Goal: Information Seeking & Learning: Learn about a topic

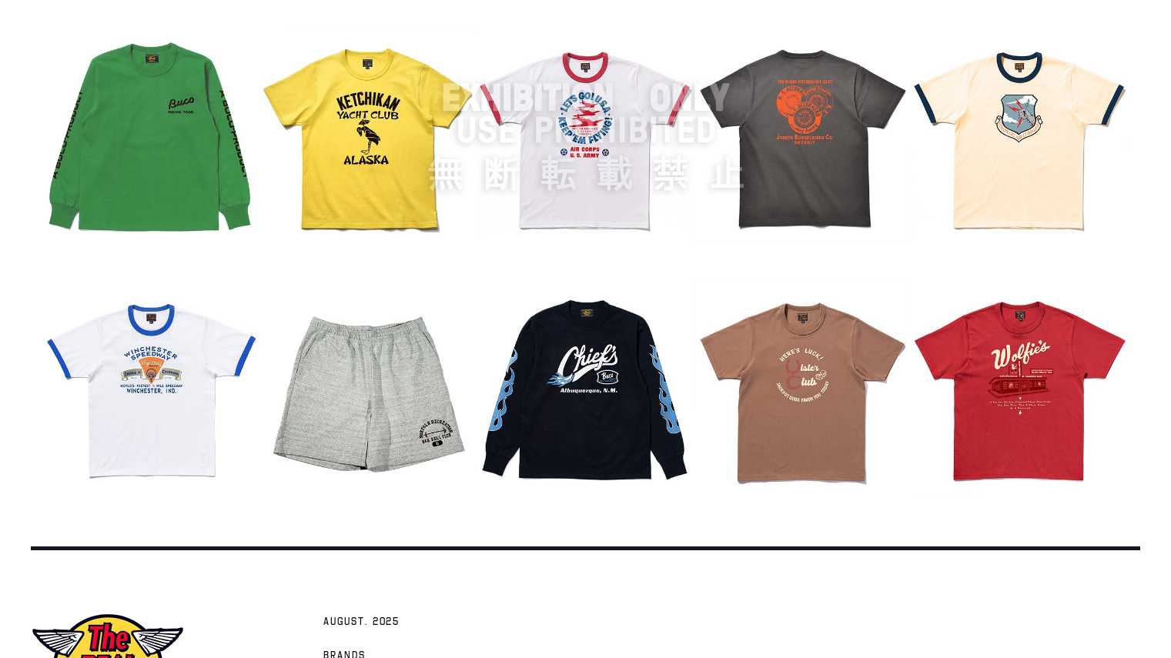
scroll to position [1938, 0]
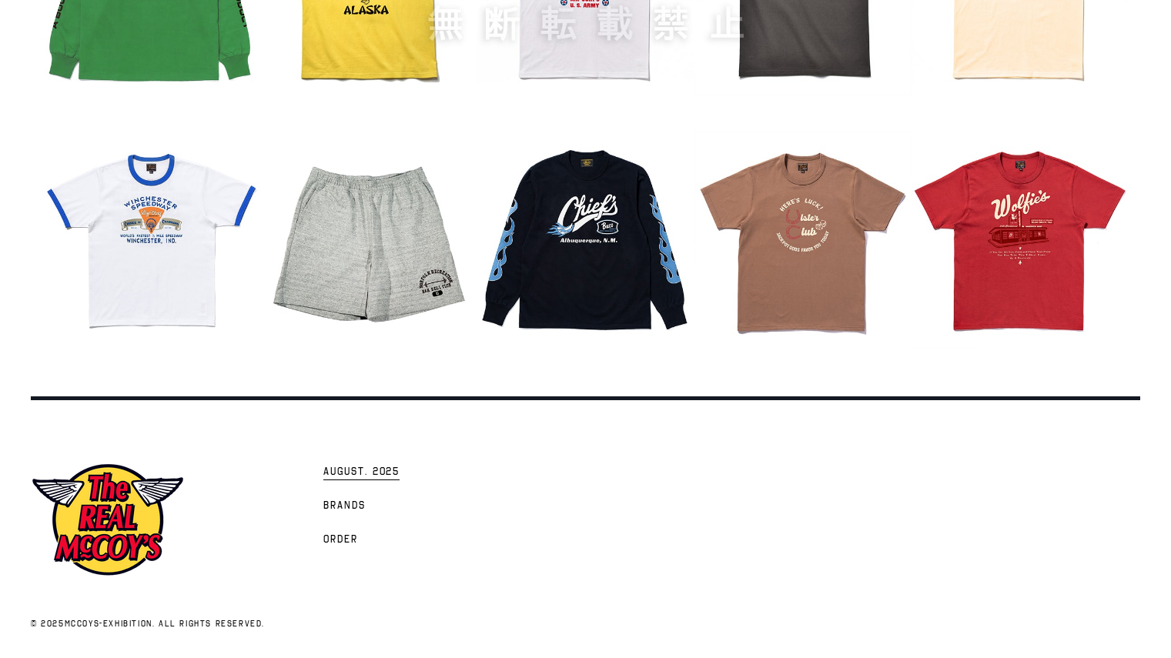
click at [379, 480] on link "AUGUST. 2025" at bounding box center [362, 471] width 92 height 34
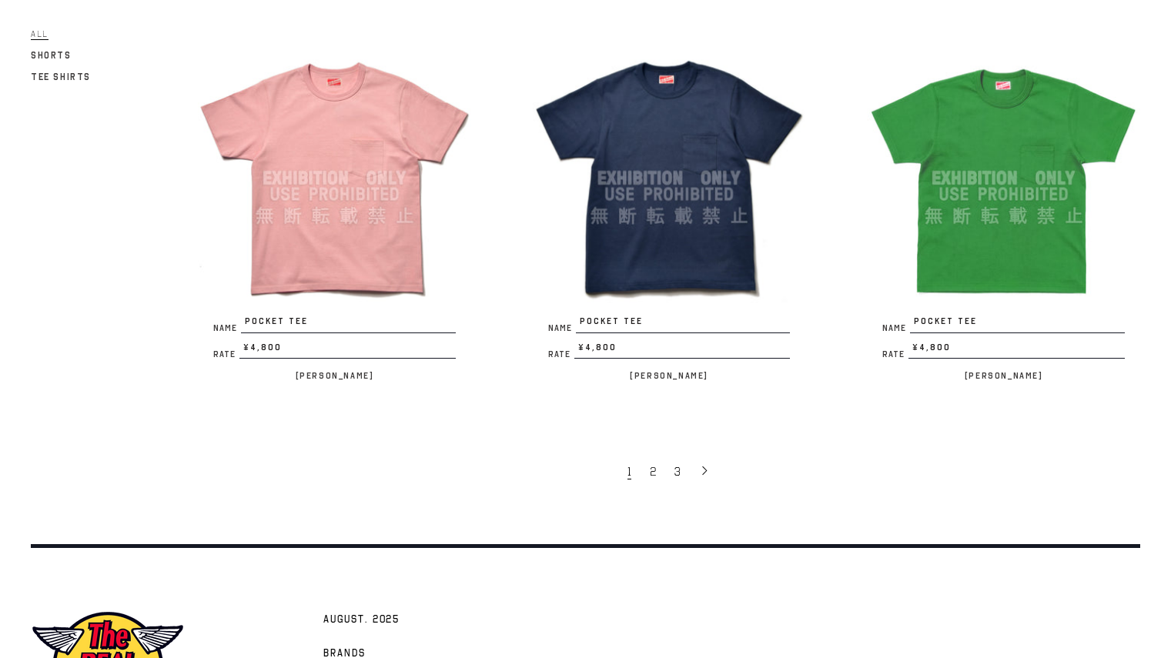
scroll to position [2873, 0]
click at [649, 466] on link "2" at bounding box center [654, 472] width 25 height 32
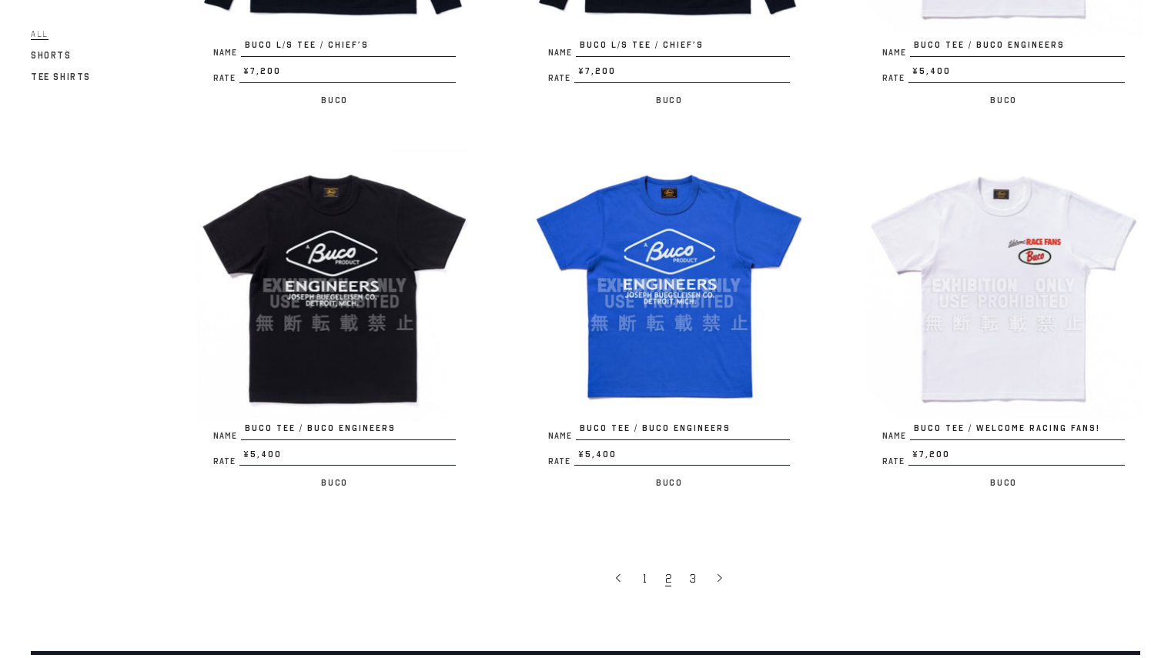
scroll to position [2793, 0]
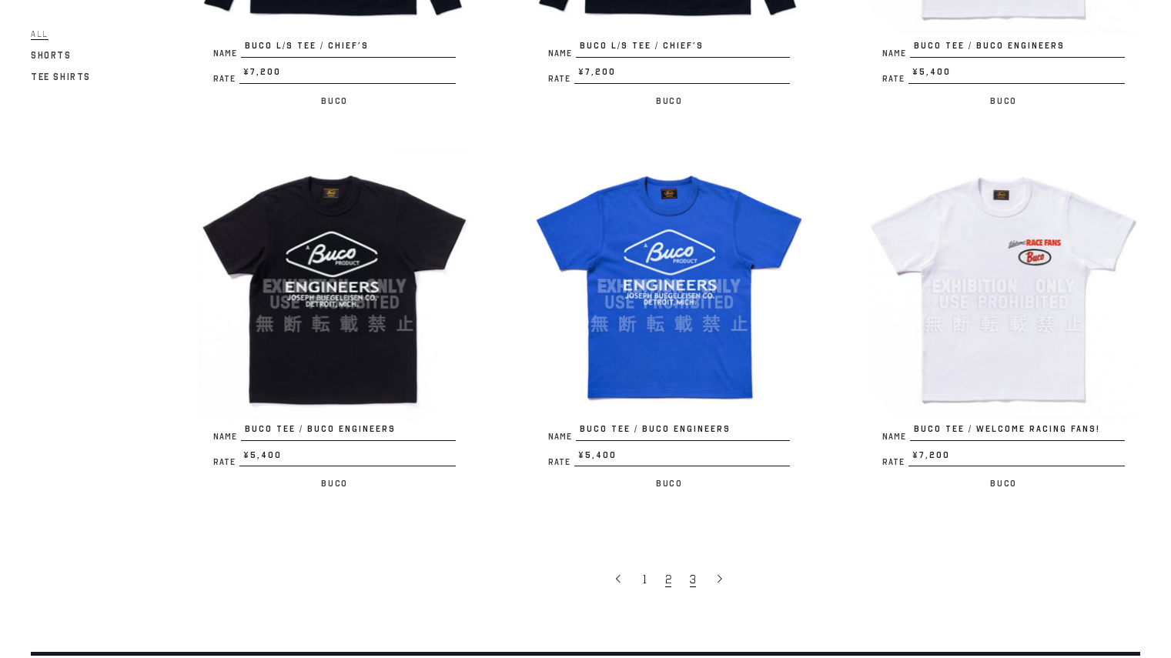
click at [690, 572] on span "3" at bounding box center [693, 579] width 6 height 15
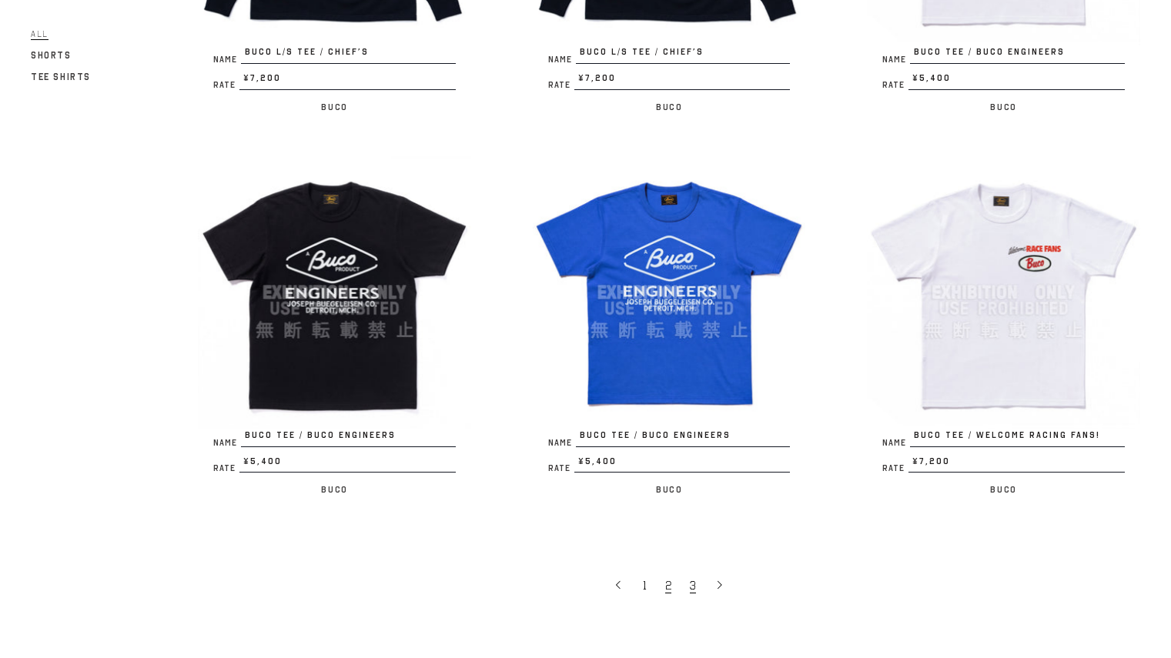
click at [697, 580] on link "3" at bounding box center [694, 585] width 25 height 32
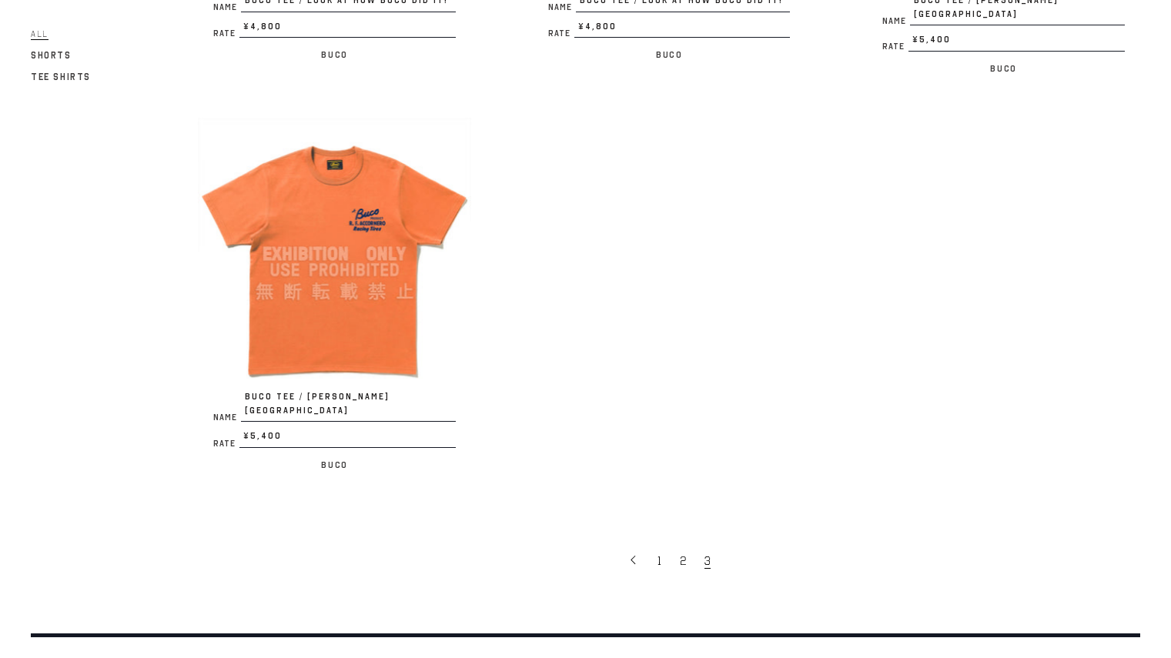
scroll to position [881, 0]
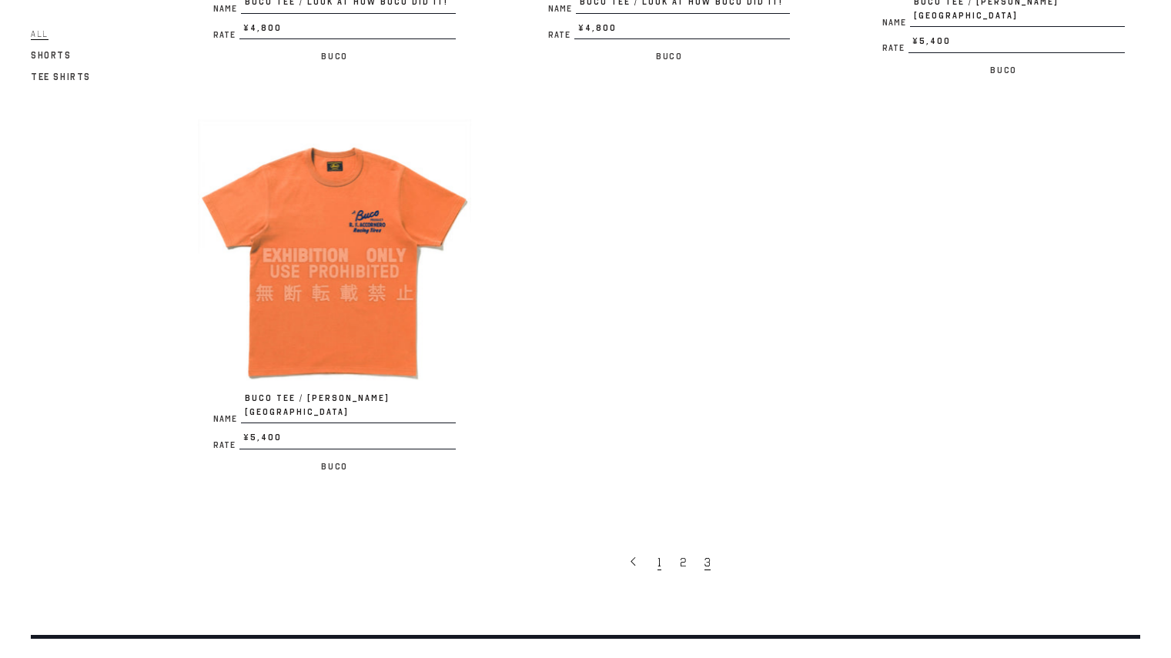
click at [650, 546] on link "1" at bounding box center [661, 562] width 22 height 32
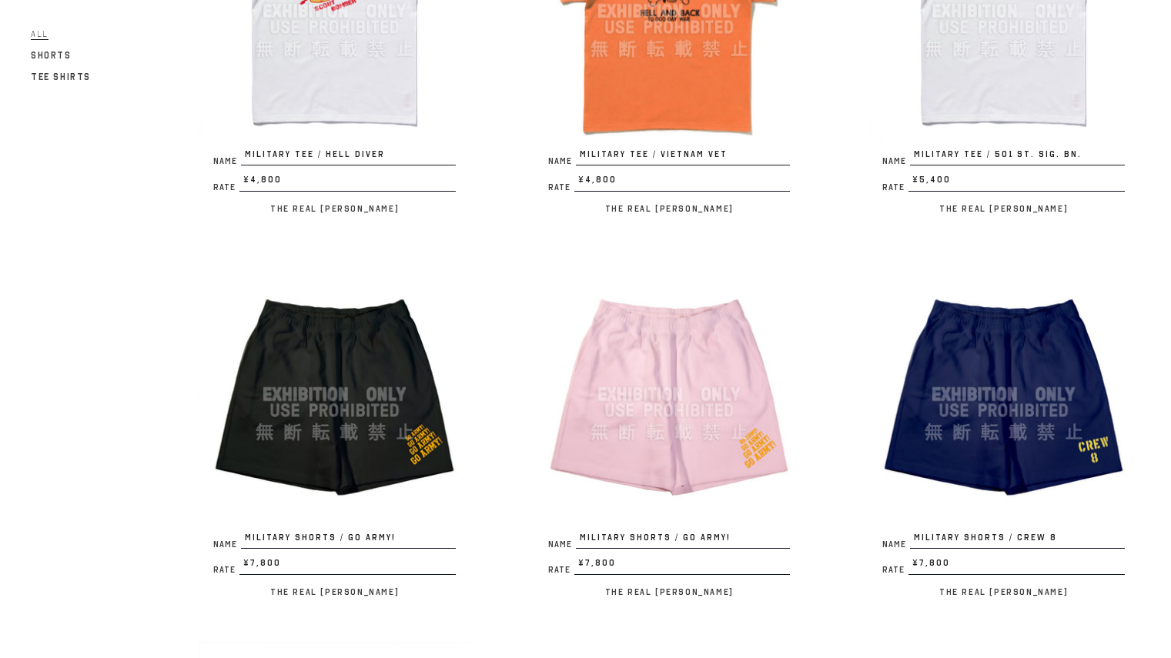
scroll to position [1662, 0]
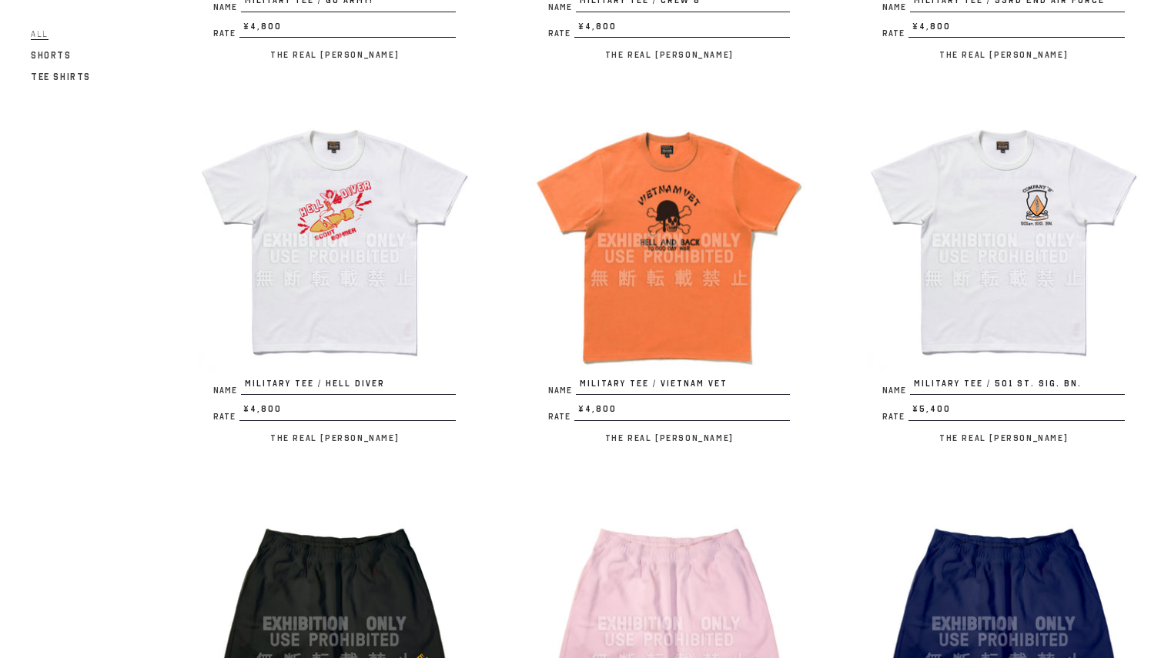
click at [1008, 151] on img at bounding box center [1003, 240] width 273 height 273
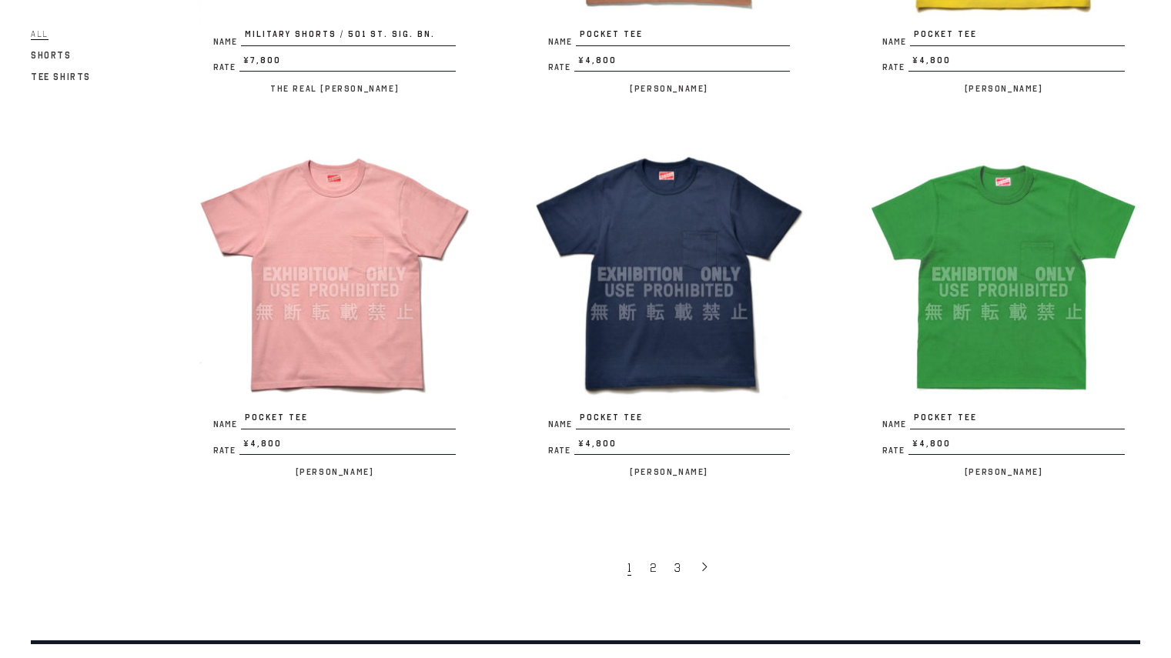
scroll to position [2778, 0]
click at [692, 287] on img at bounding box center [669, 273] width 273 height 273
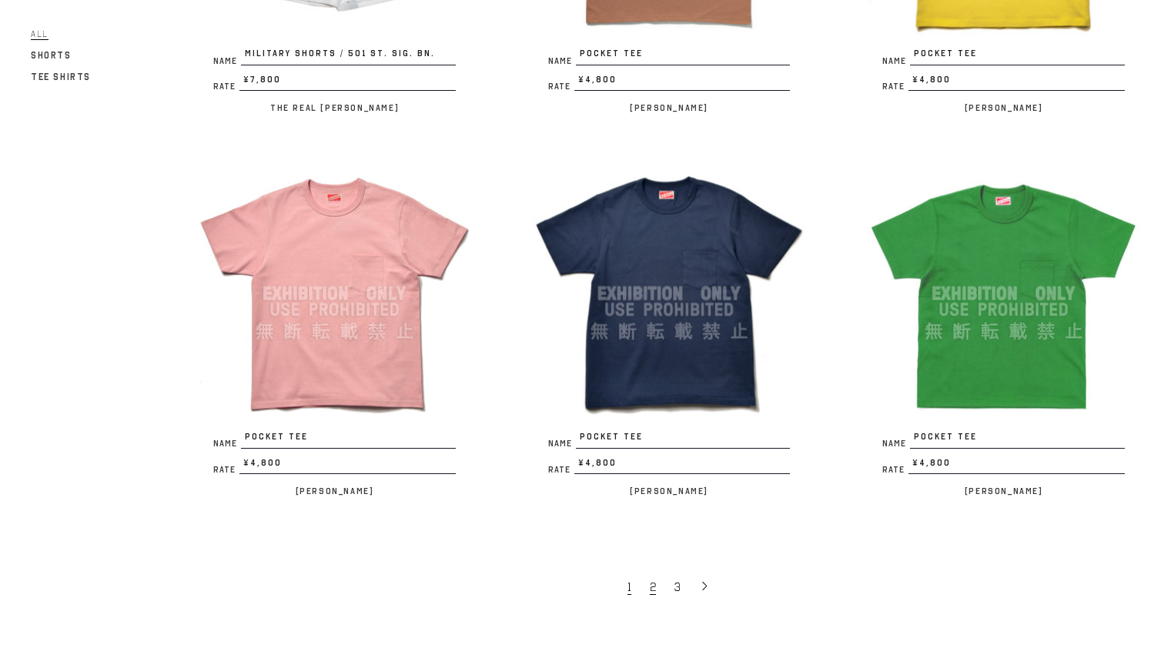
click at [657, 585] on link "2" at bounding box center [654, 586] width 25 height 32
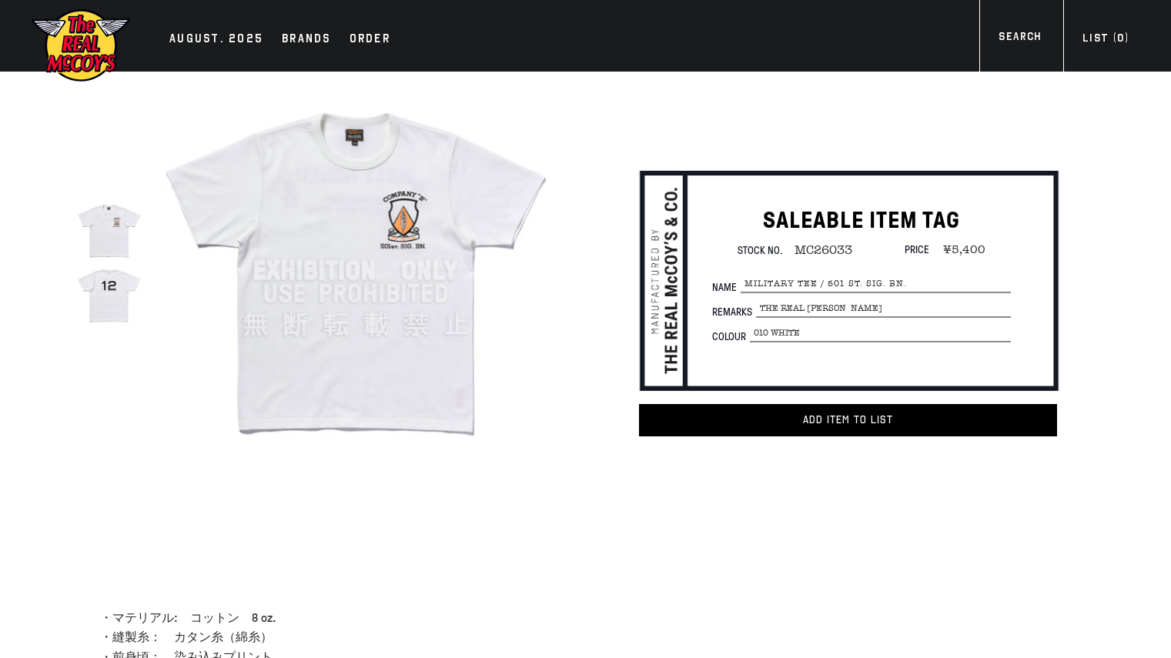
click at [108, 303] on img at bounding box center [109, 294] width 64 height 64
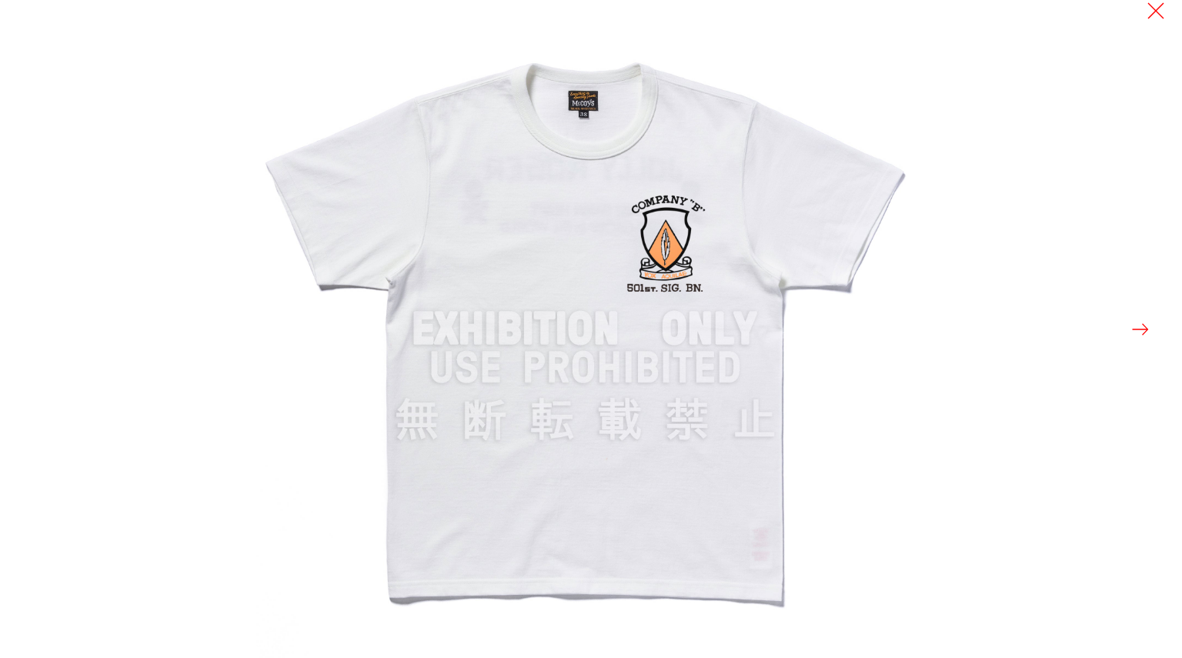
click at [1138, 326] on button at bounding box center [1141, 330] width 22 height 22
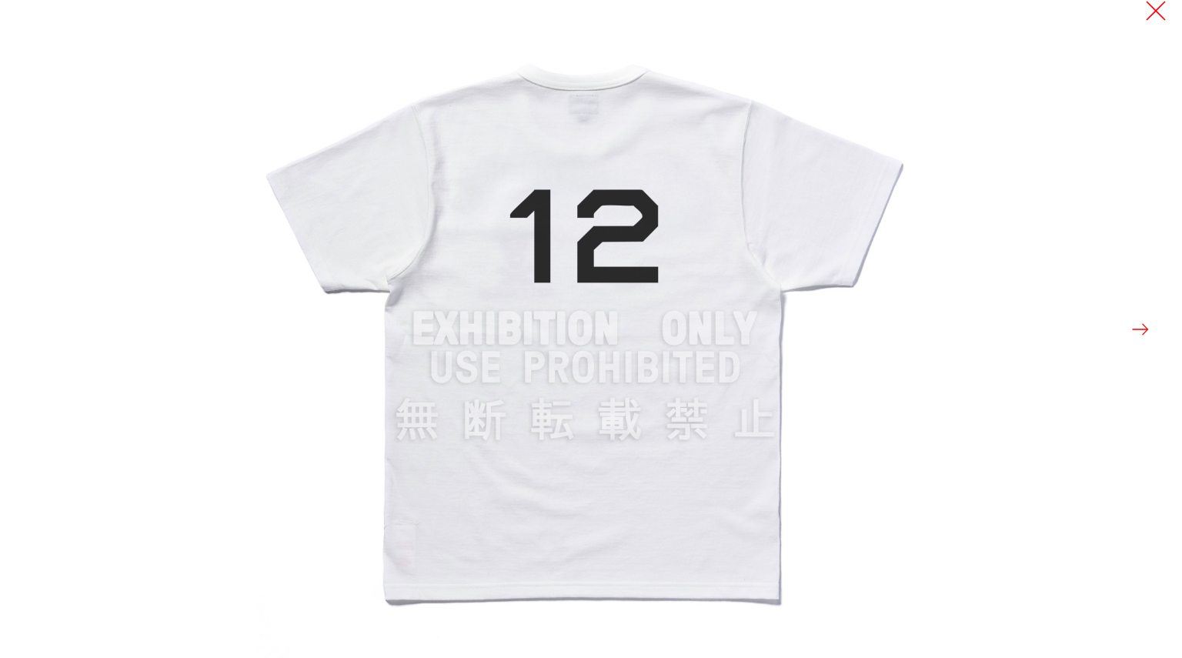
click at [1151, 8] on button at bounding box center [1156, 11] width 22 height 22
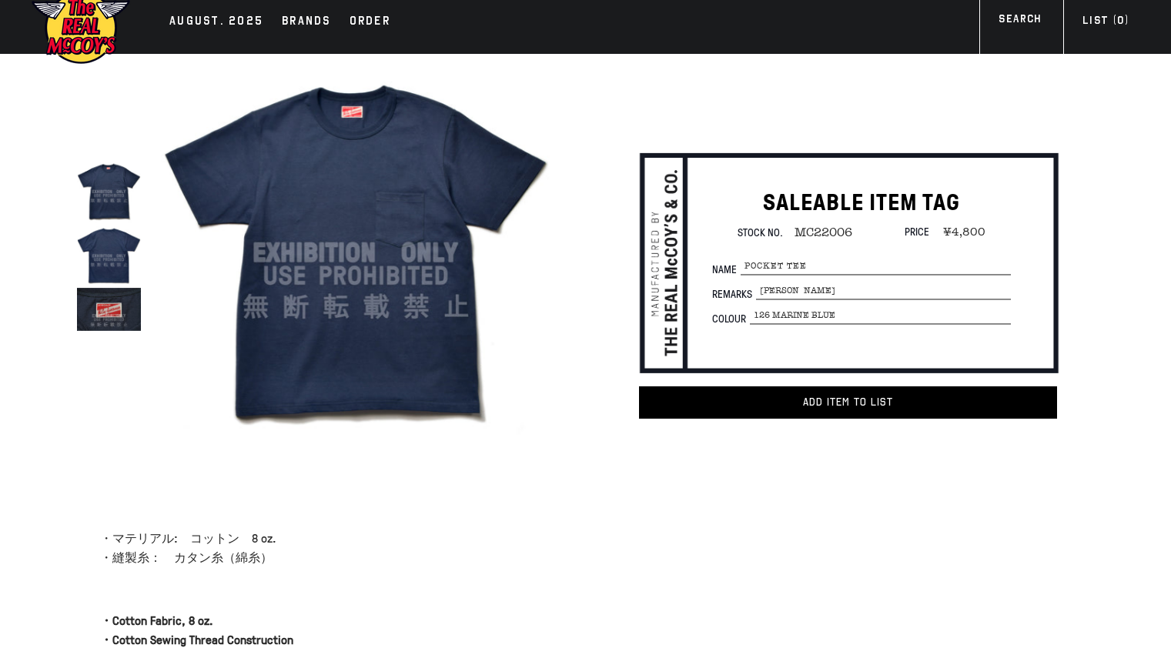
scroll to position [15, 0]
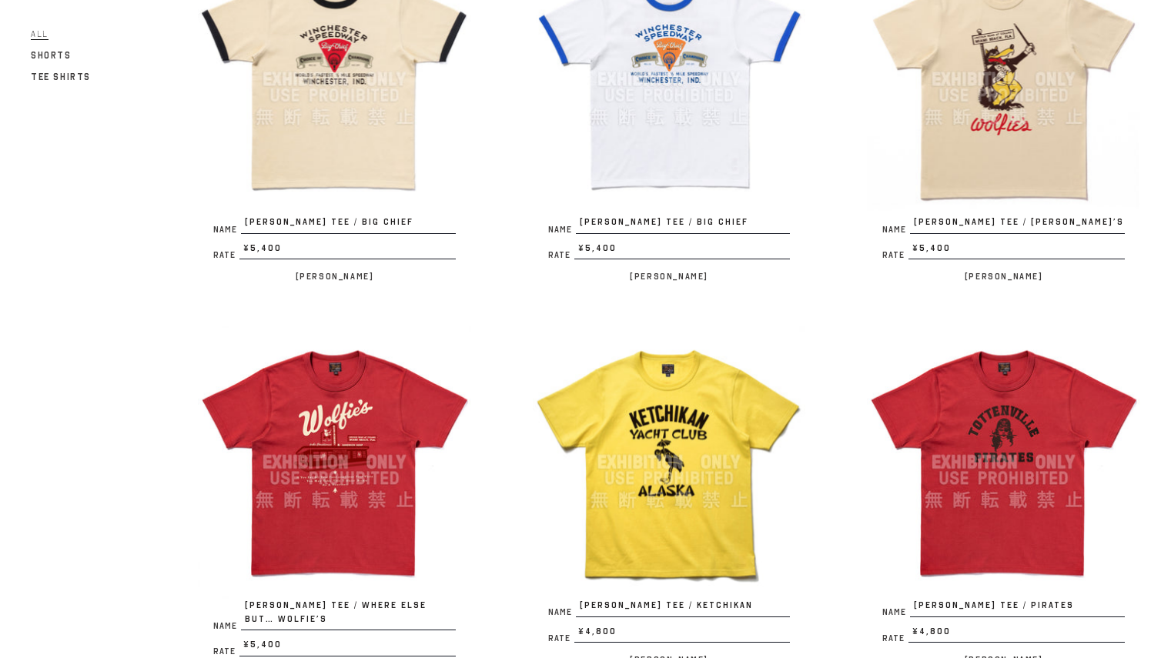
scroll to position [278, 0]
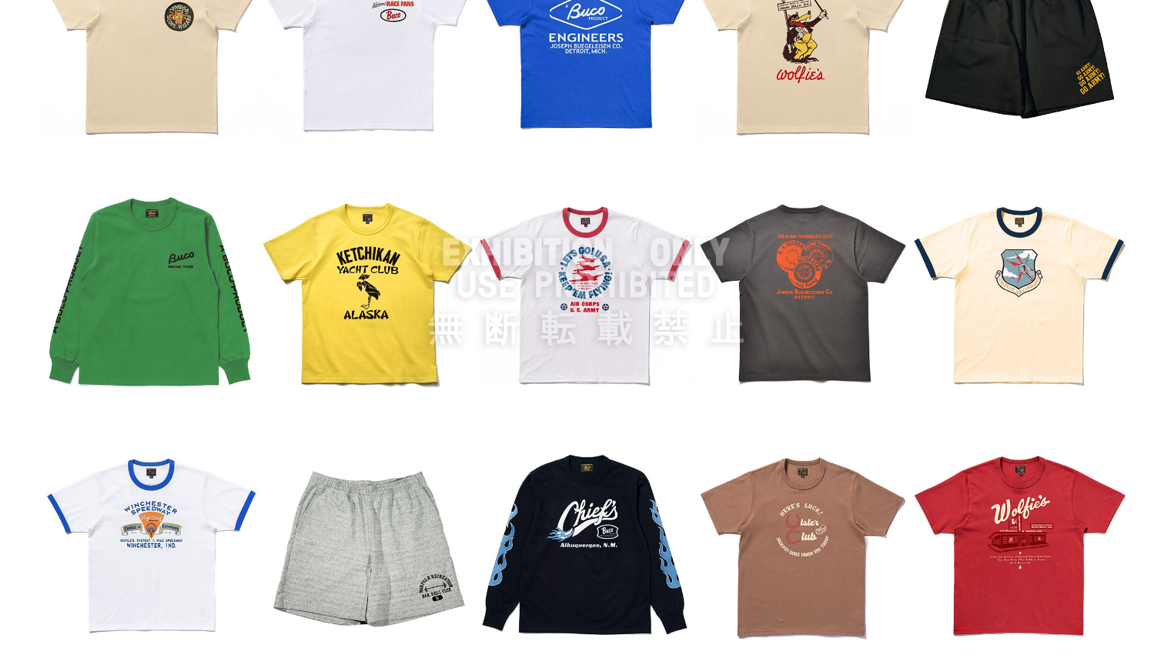
scroll to position [1938, 0]
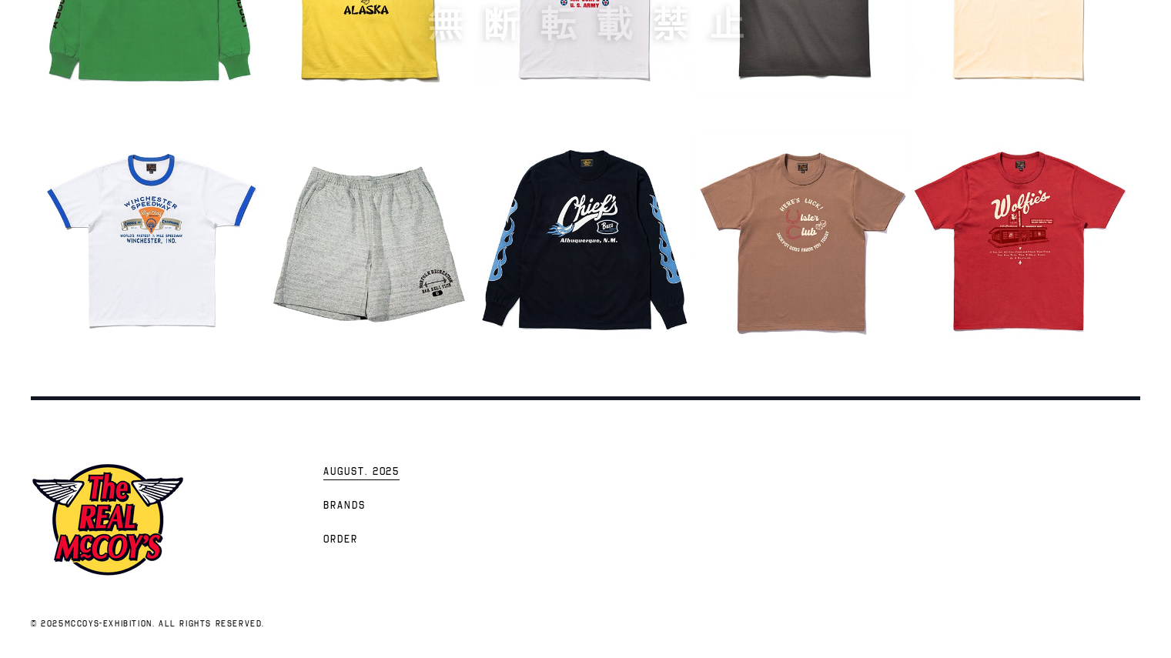
click at [349, 473] on span "AUGUST. 2025" at bounding box center [361, 472] width 76 height 15
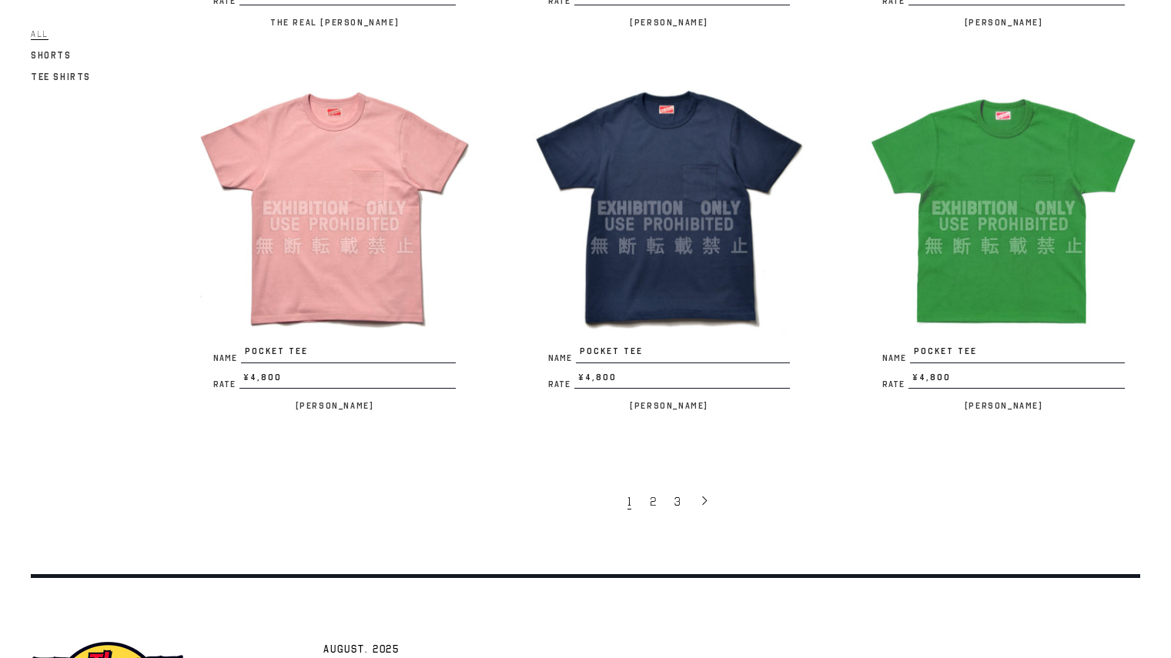
scroll to position [2941, 0]
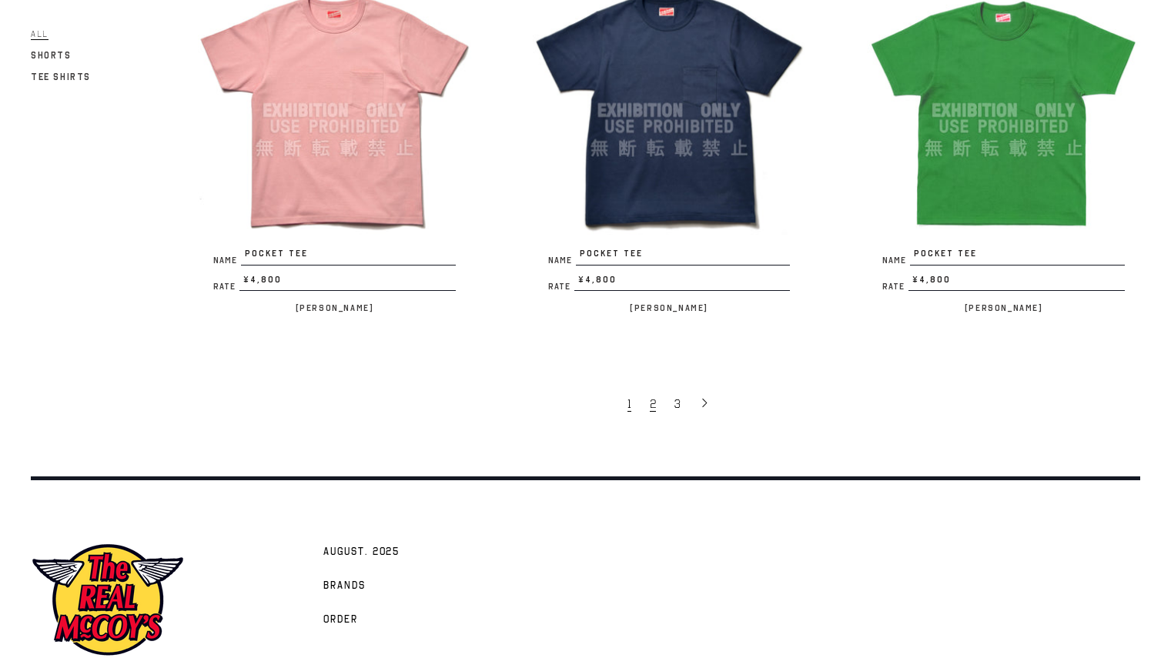
click at [651, 396] on span "2" at bounding box center [653, 403] width 6 height 15
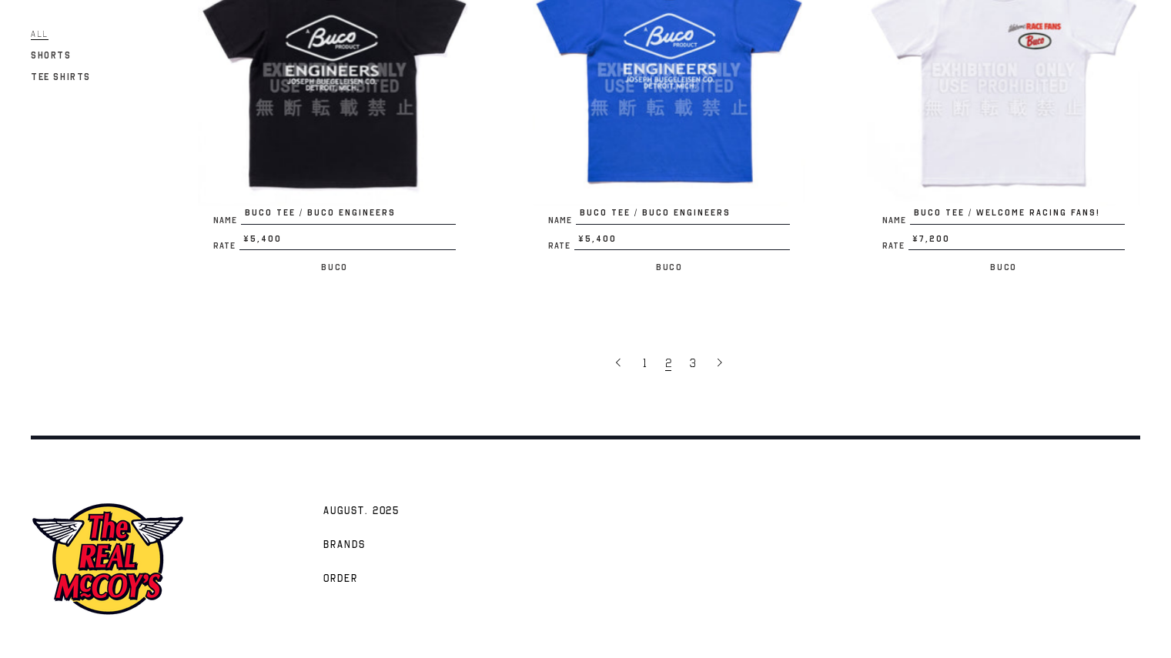
scroll to position [3010, 0]
click at [697, 346] on link "3" at bounding box center [694, 362] width 25 height 32
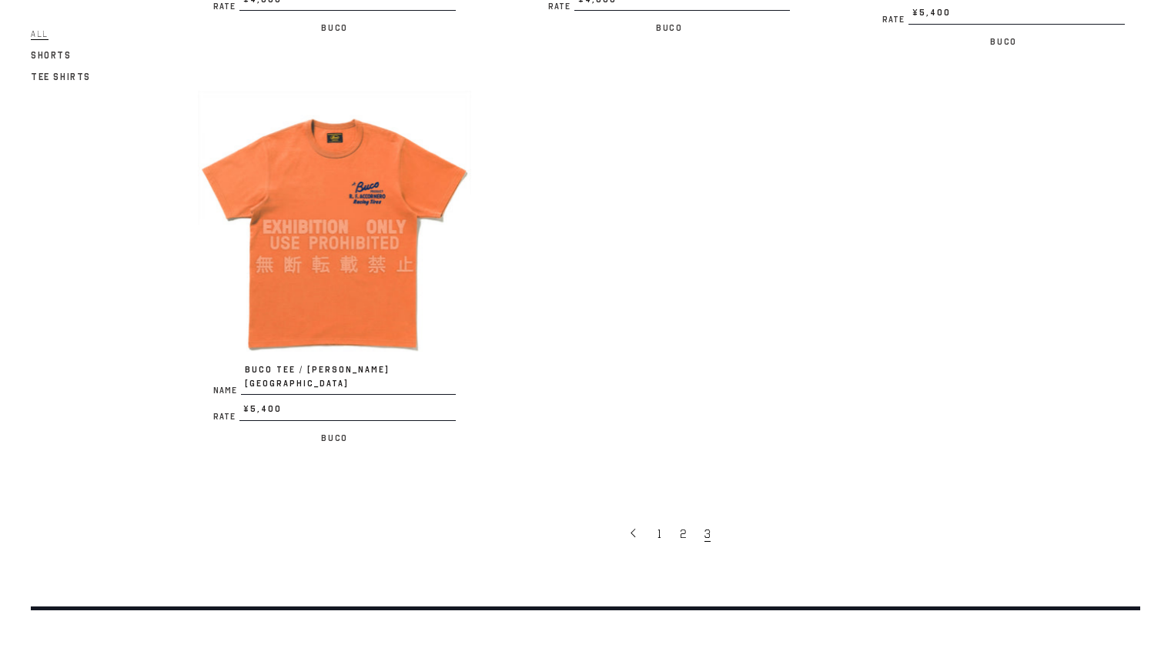
scroll to position [908, 0]
click at [685, 527] on span "2" at bounding box center [683, 534] width 6 height 15
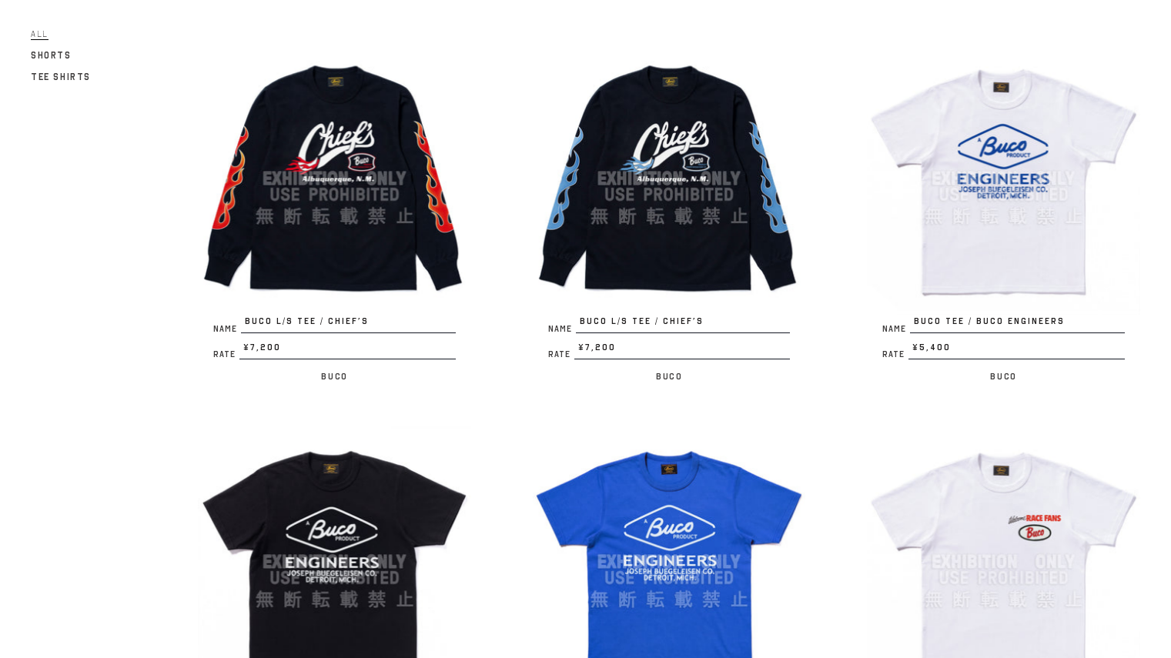
scroll to position [2518, 0]
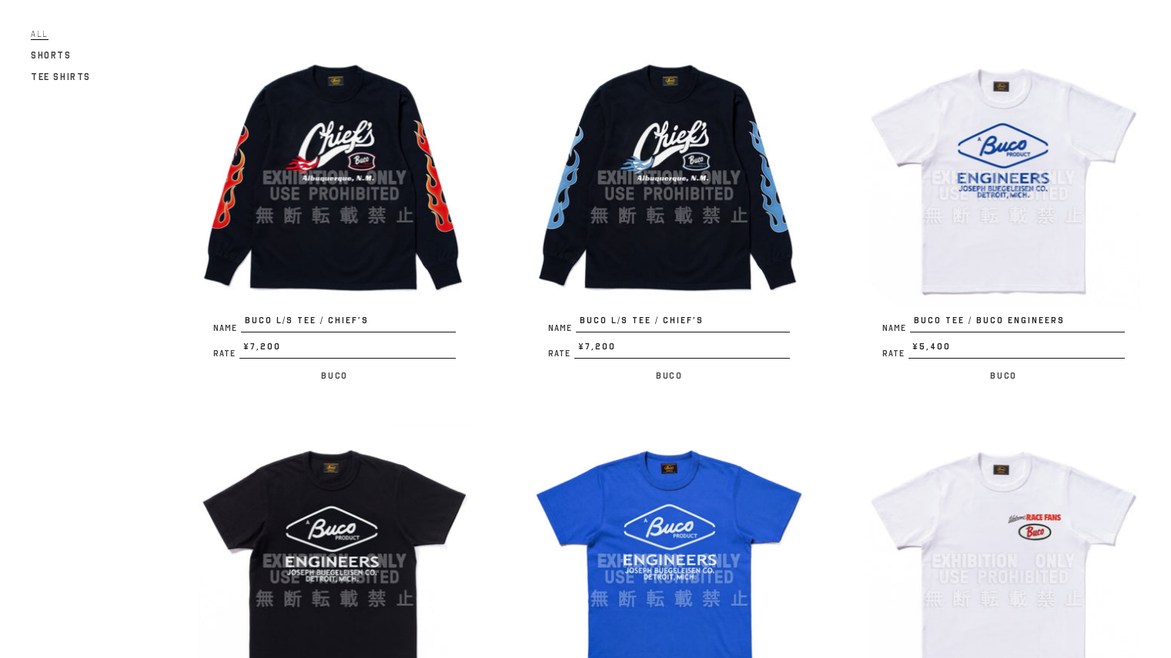
click at [685, 513] on img at bounding box center [669, 561] width 273 height 273
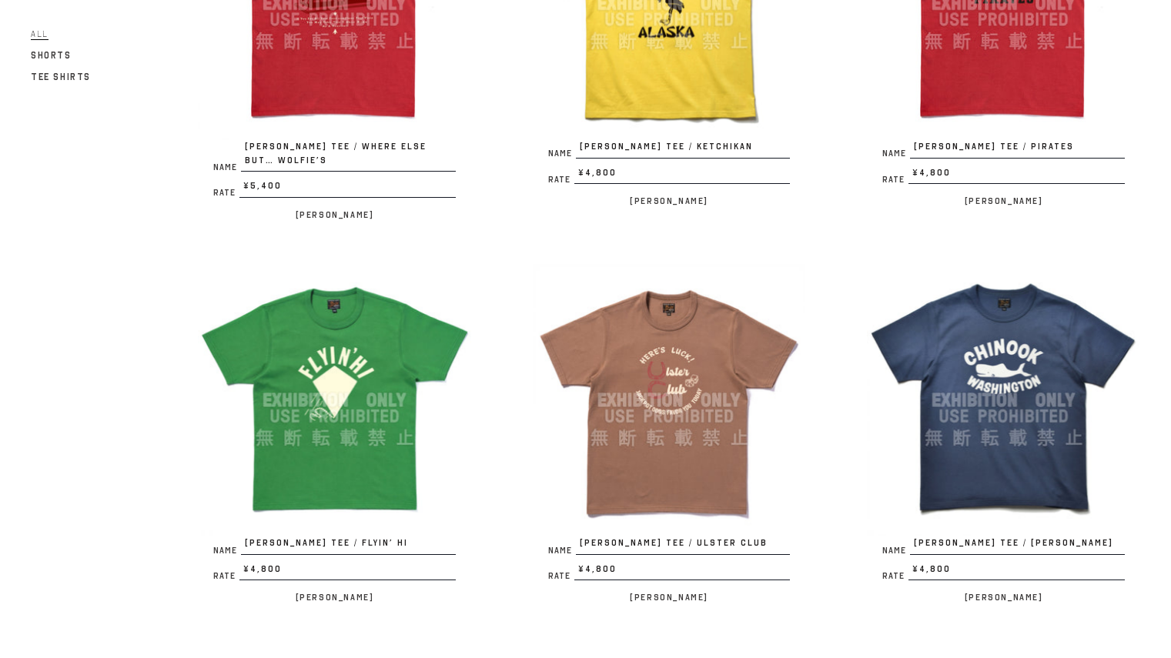
scroll to position [726, 0]
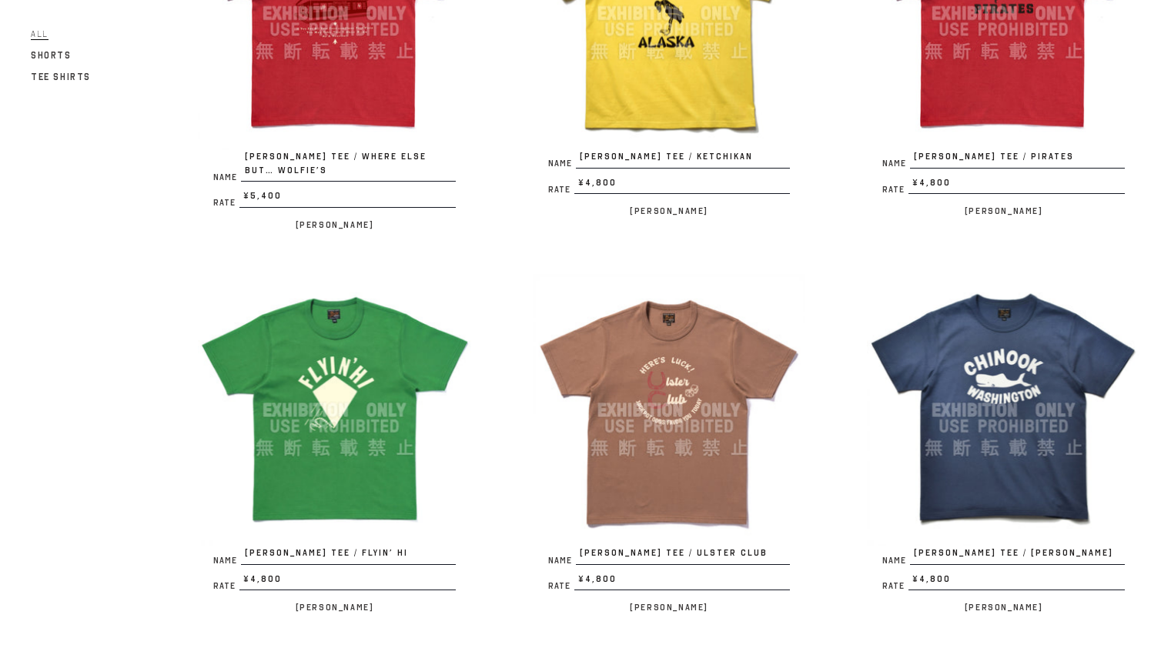
click at [681, 508] on img at bounding box center [669, 410] width 273 height 273
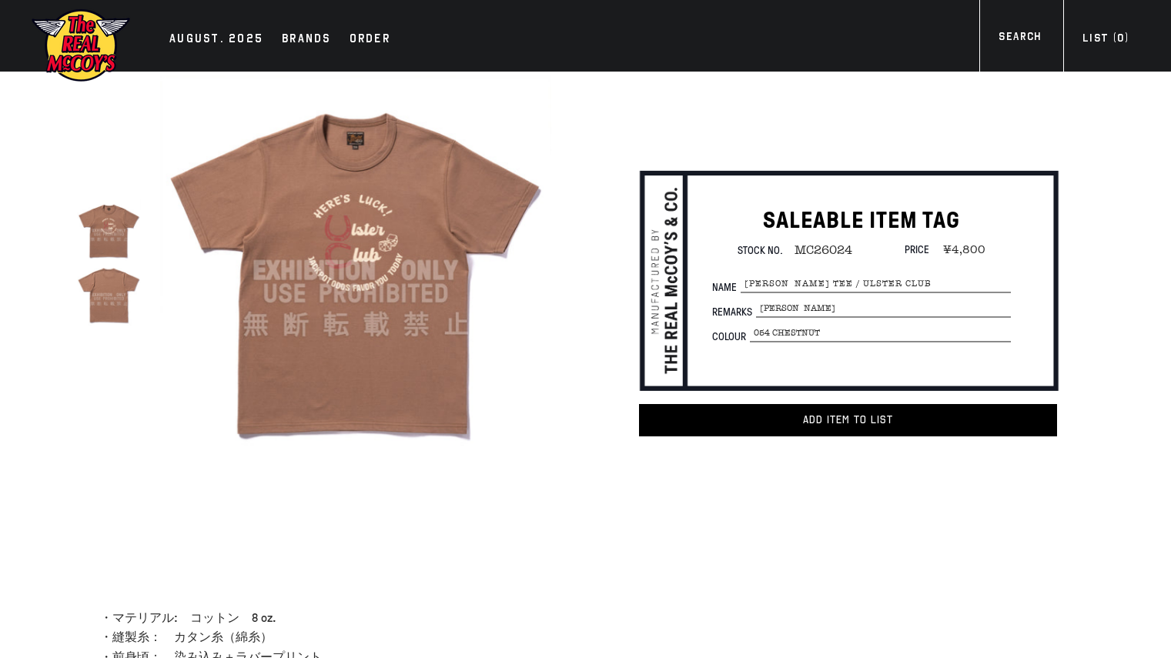
click at [119, 289] on img at bounding box center [109, 294] width 64 height 64
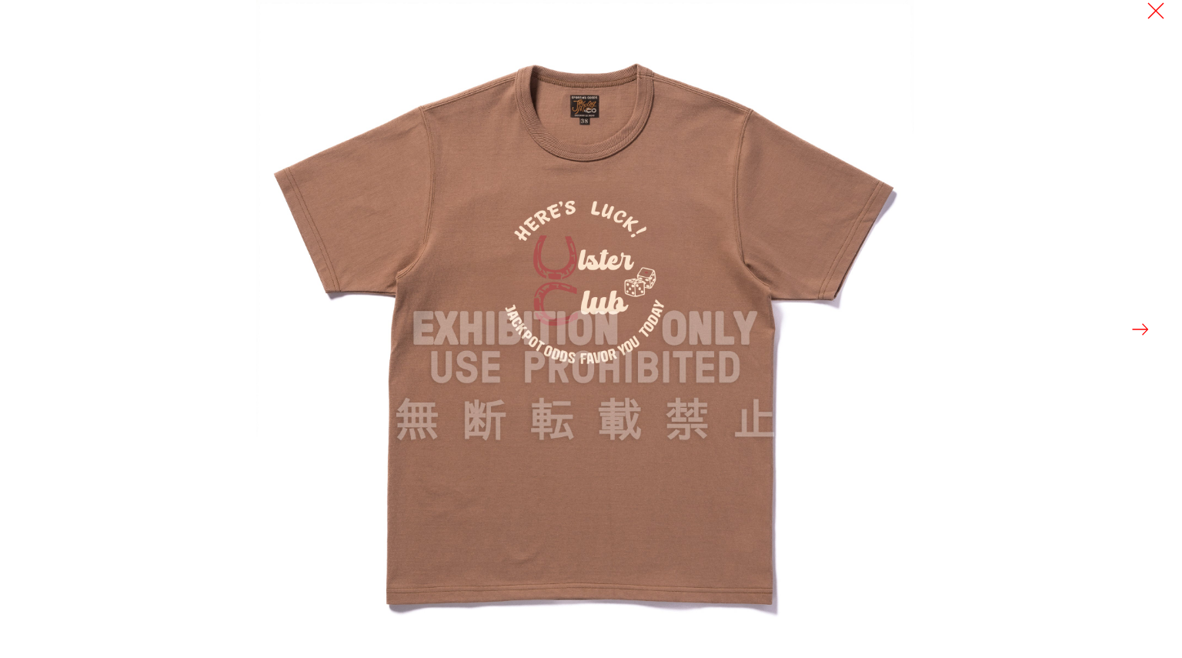
click at [301, 359] on img at bounding box center [585, 329] width 658 height 658
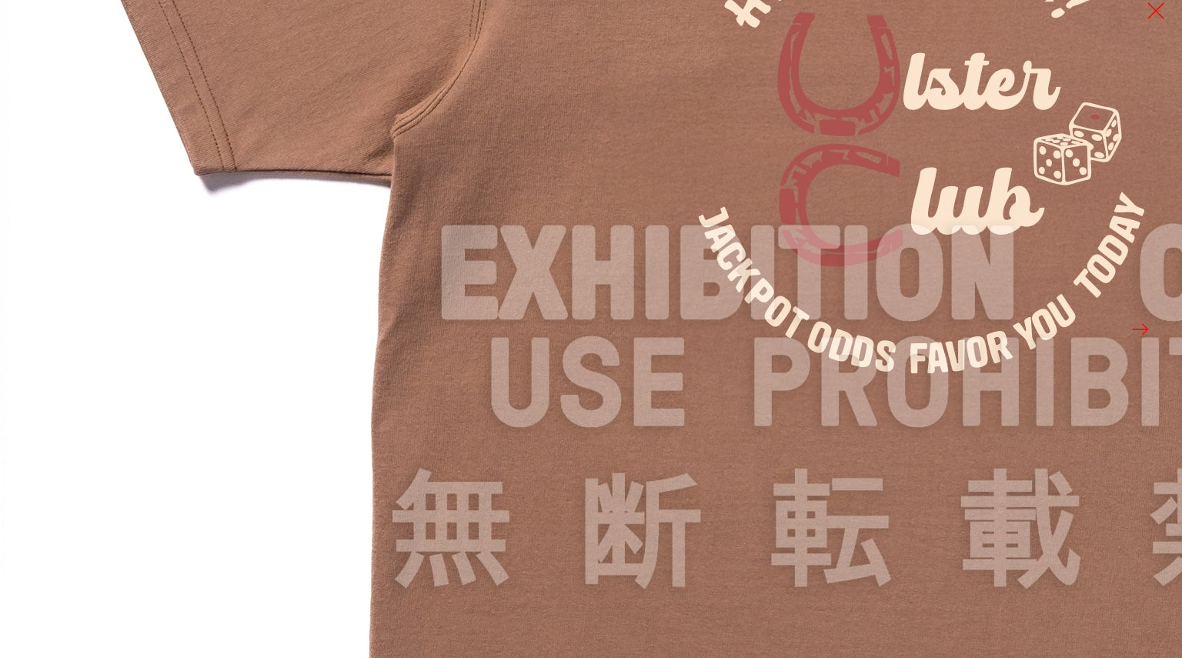
click at [301, 359] on img at bounding box center [923, 275] width 1847 height 1847
click at [301, 359] on img at bounding box center [923, 275] width 1845 height 1845
click at [301, 359] on img at bounding box center [923, 275] width 1847 height 1847
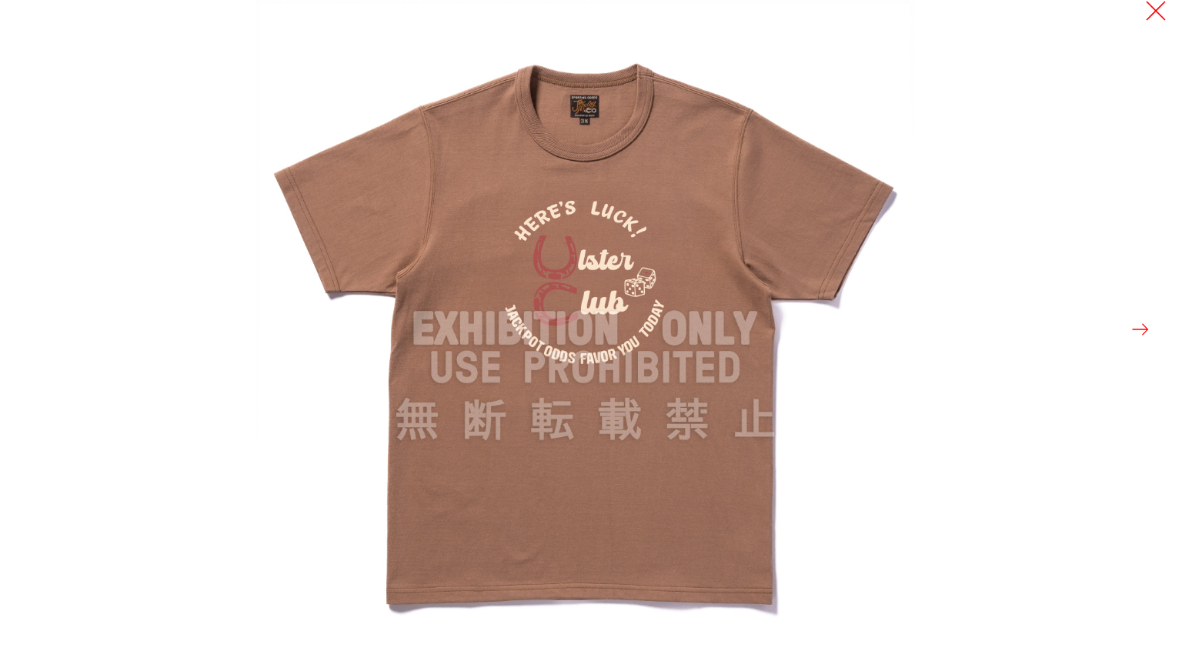
click at [1157, 12] on button at bounding box center [1156, 11] width 22 height 22
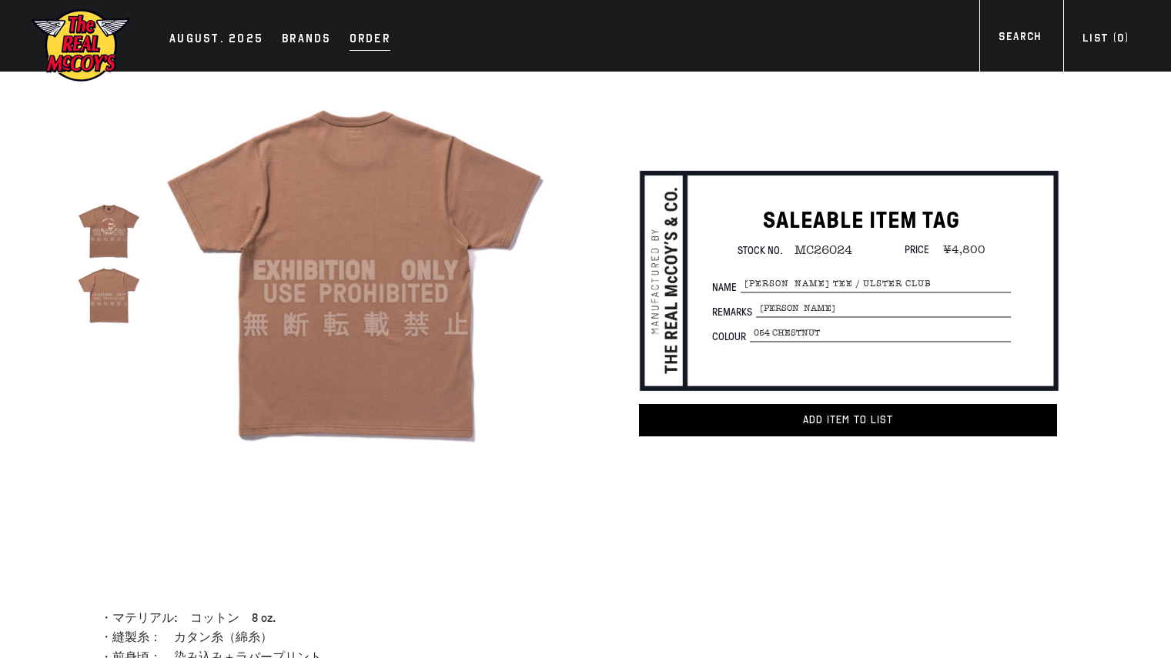
click at [349, 44] on div "Order" at bounding box center [369, 40] width 41 height 22
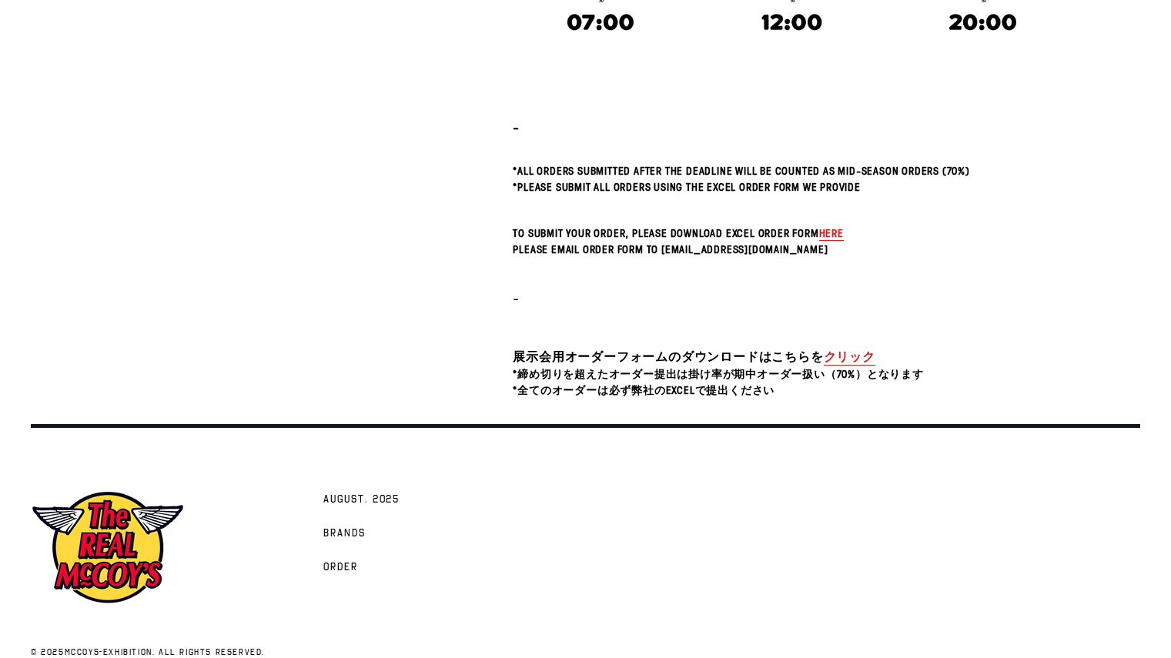
scroll to position [471, 0]
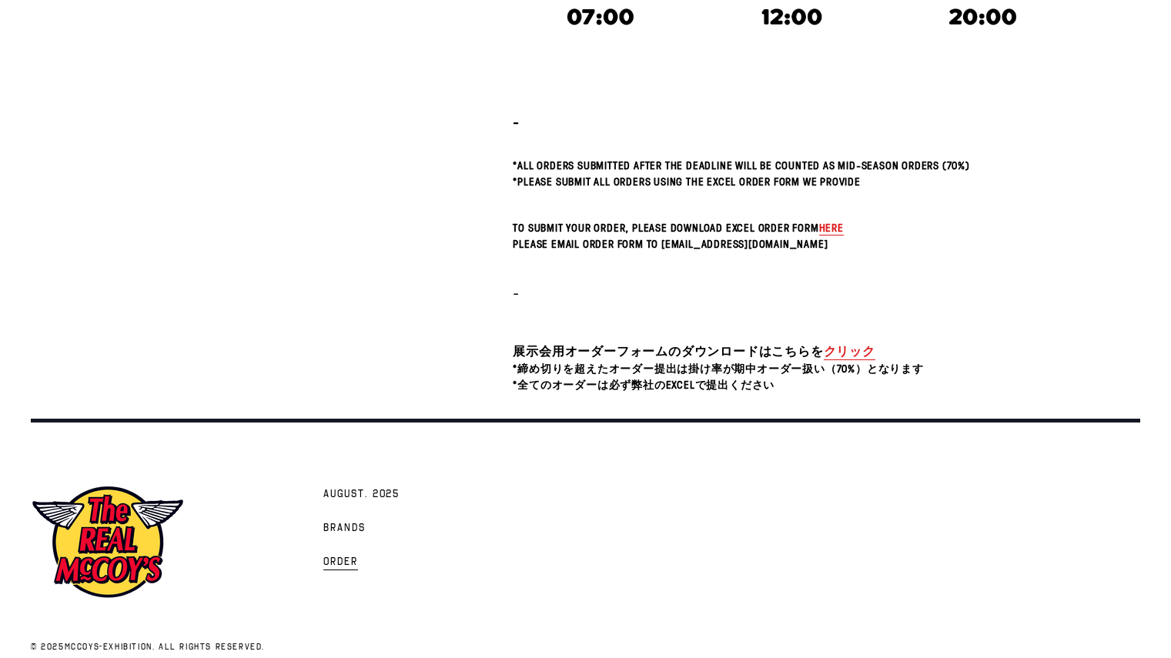
click at [327, 561] on span "Order" at bounding box center [340, 562] width 35 height 15
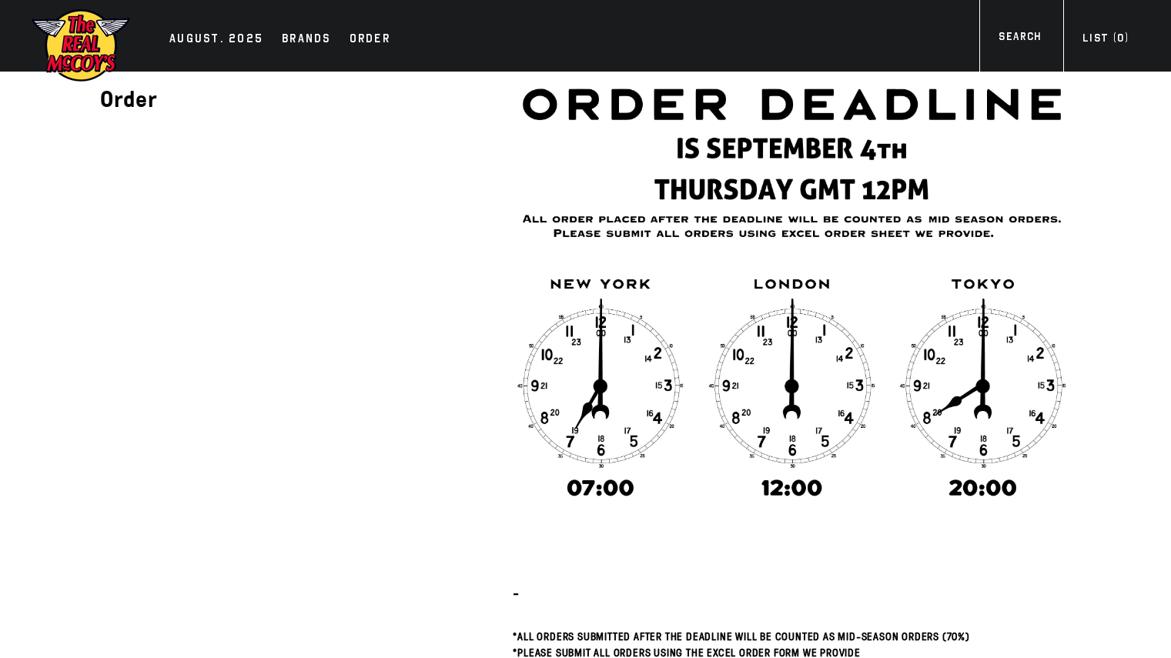
scroll to position [494, 0]
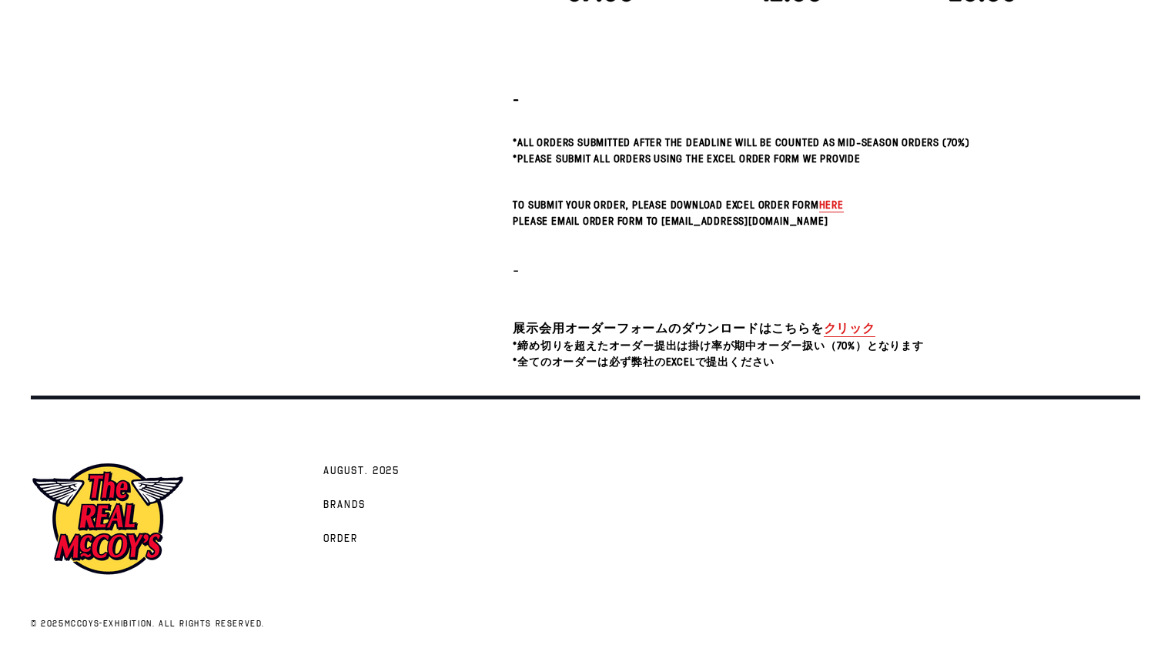
click at [847, 329] on link "クリック" at bounding box center [850, 328] width 52 height 18
click at [367, 478] on span "AUGUST. 2025" at bounding box center [361, 471] width 76 height 15
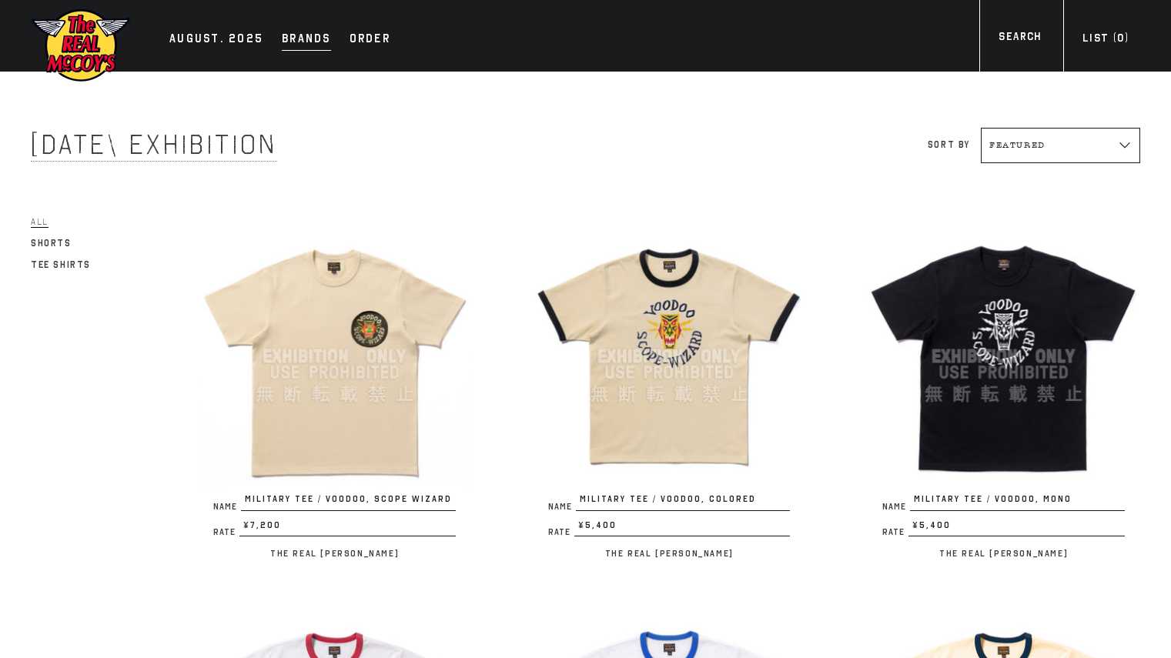
click at [309, 45] on div "Brands" at bounding box center [306, 40] width 49 height 22
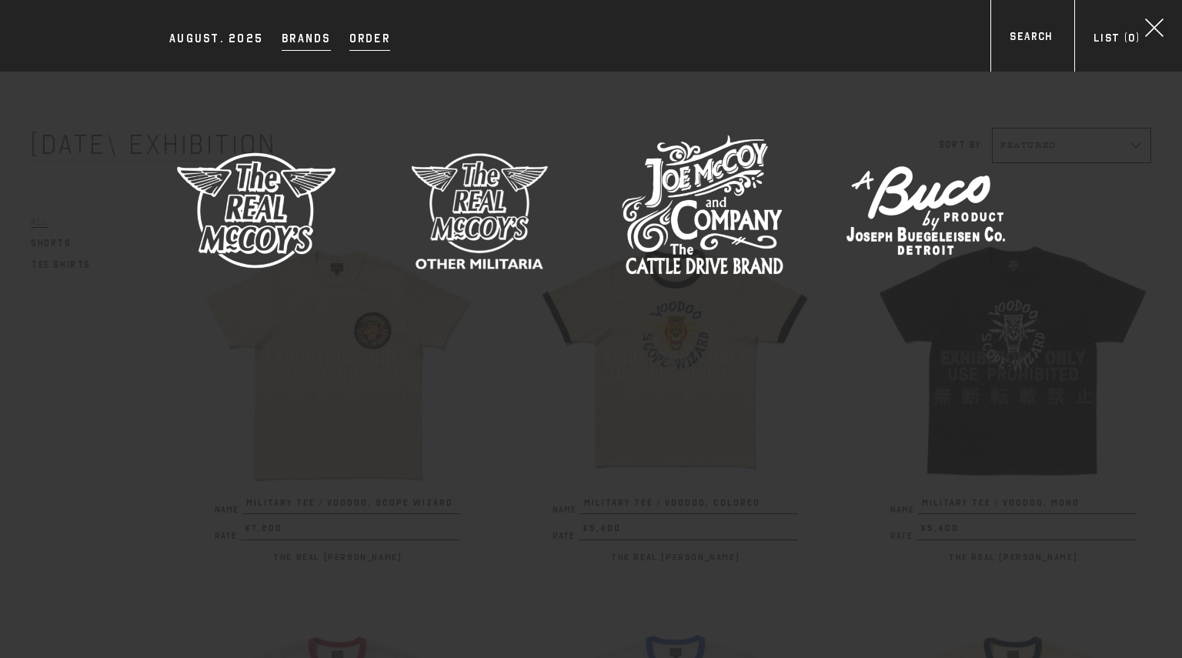
click at [353, 43] on div "Order" at bounding box center [369, 40] width 41 height 22
click at [256, 45] on div "AUGUST. 2025" at bounding box center [216, 40] width 94 height 22
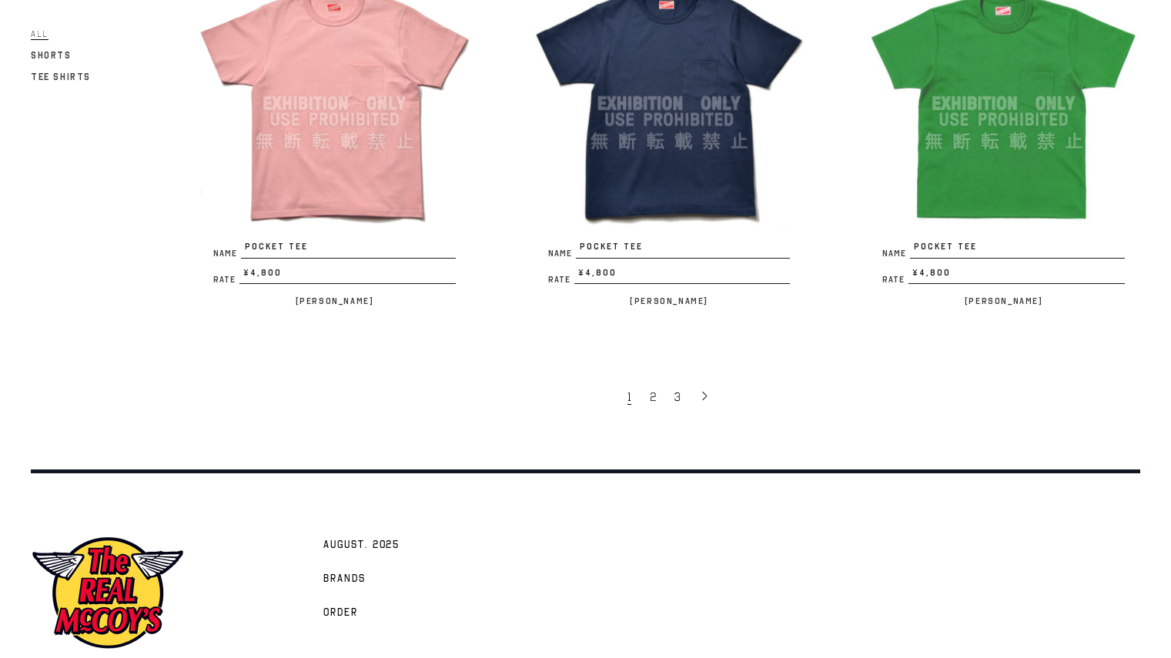
scroll to position [3008, 0]
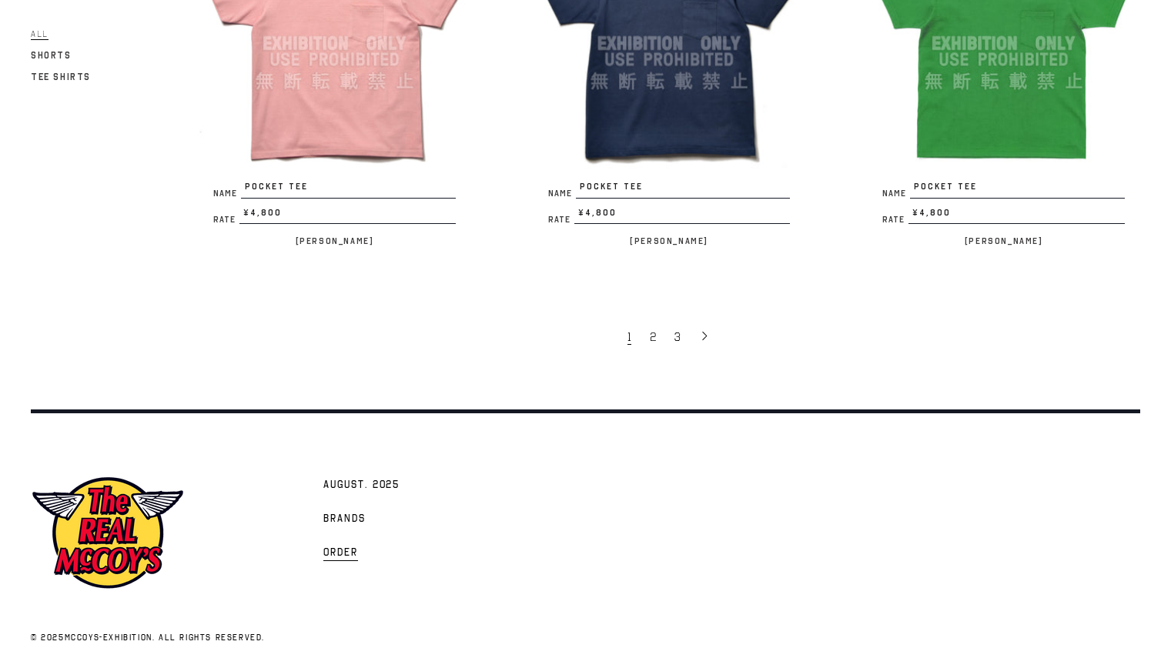
click at [336, 546] on span "Order" at bounding box center [340, 553] width 35 height 15
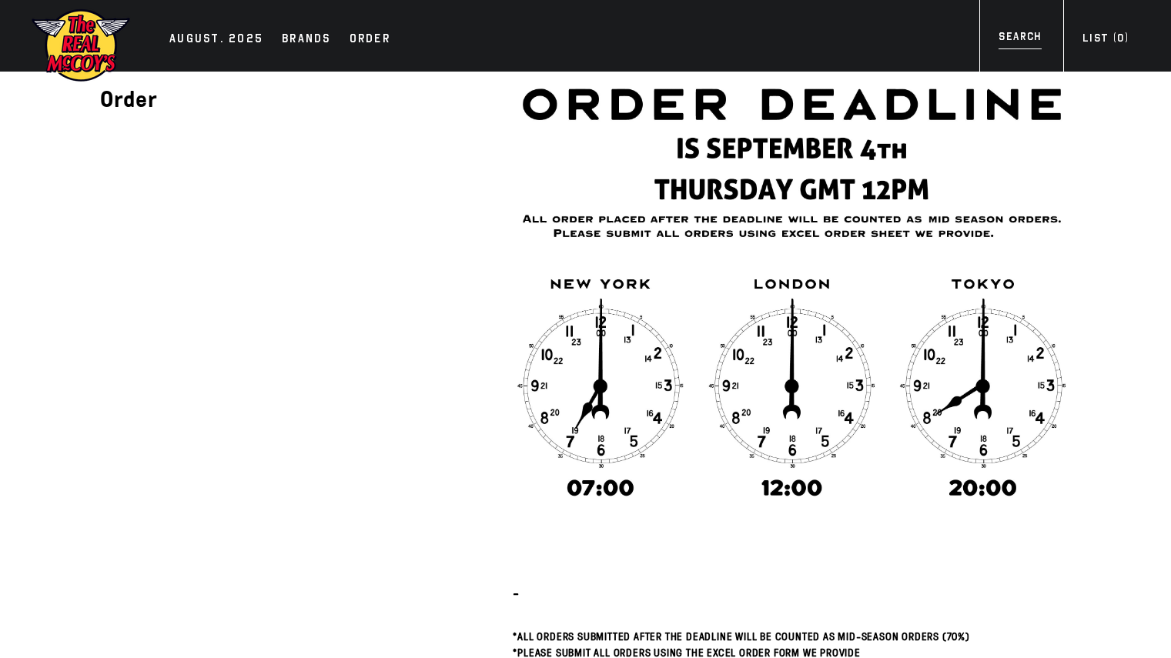
click at [1027, 32] on div "Search" at bounding box center [1019, 38] width 42 height 21
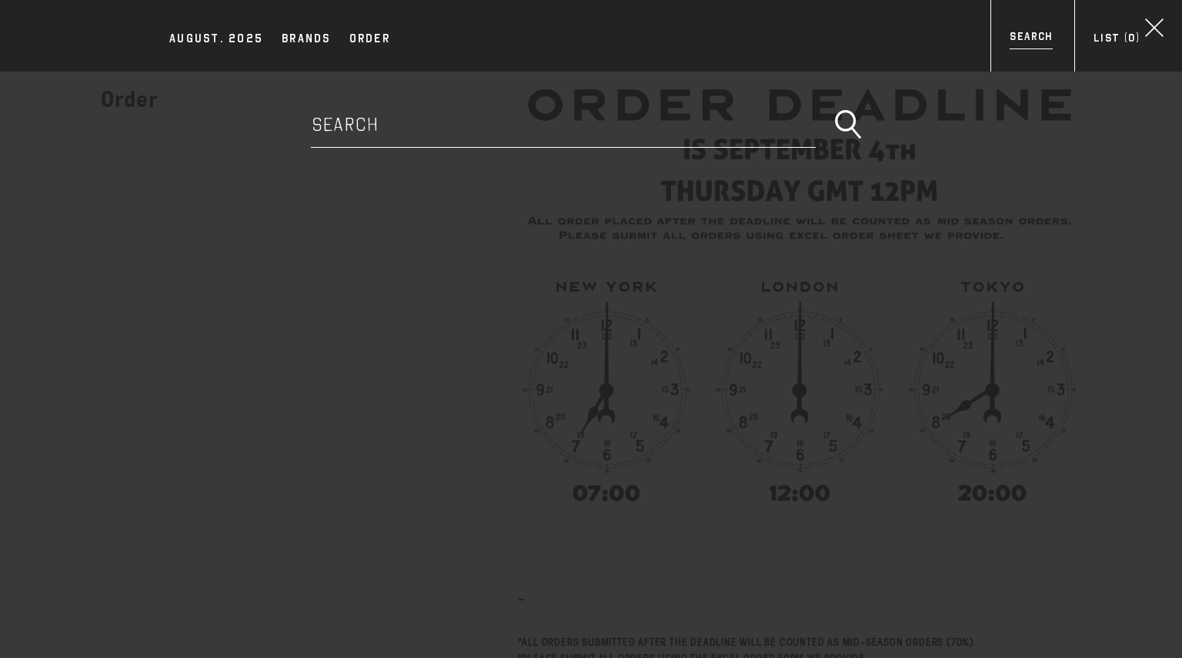
click at [899, 178] on div "AUGUST. 2025 Brands Order Search Brands The Real McCoy's Buco" at bounding box center [591, 401] width 1182 height 658
click at [1148, 26] on icon at bounding box center [1154, 27] width 29 height 29
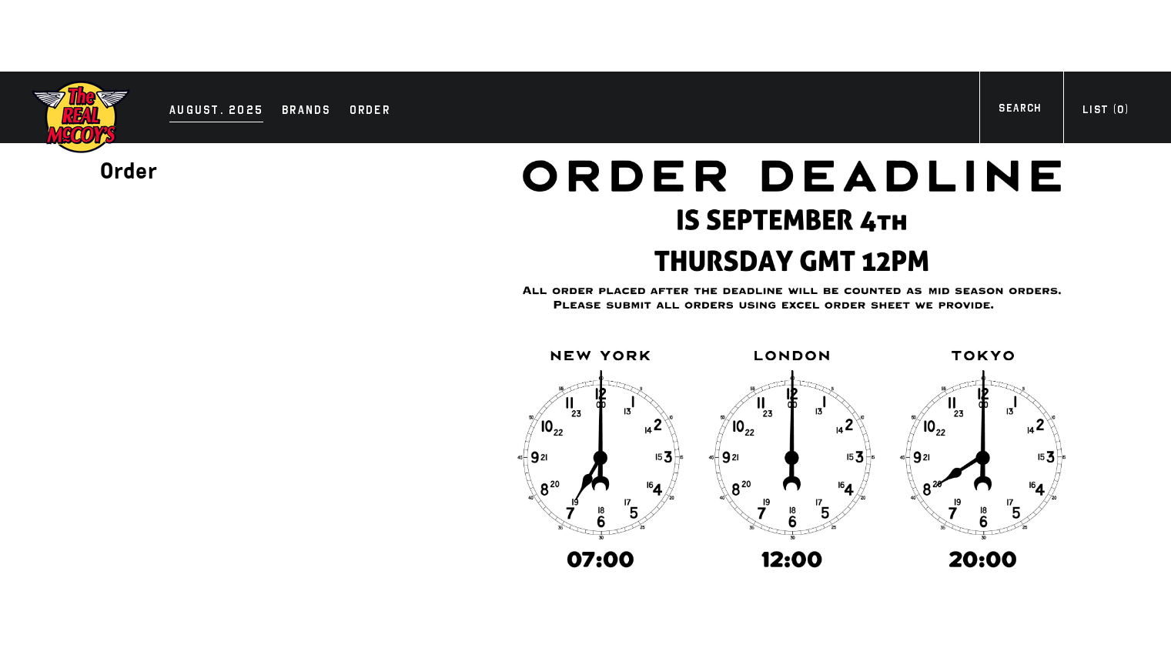
click at [189, 110] on div "AUGUST. 2025" at bounding box center [216, 112] width 94 height 22
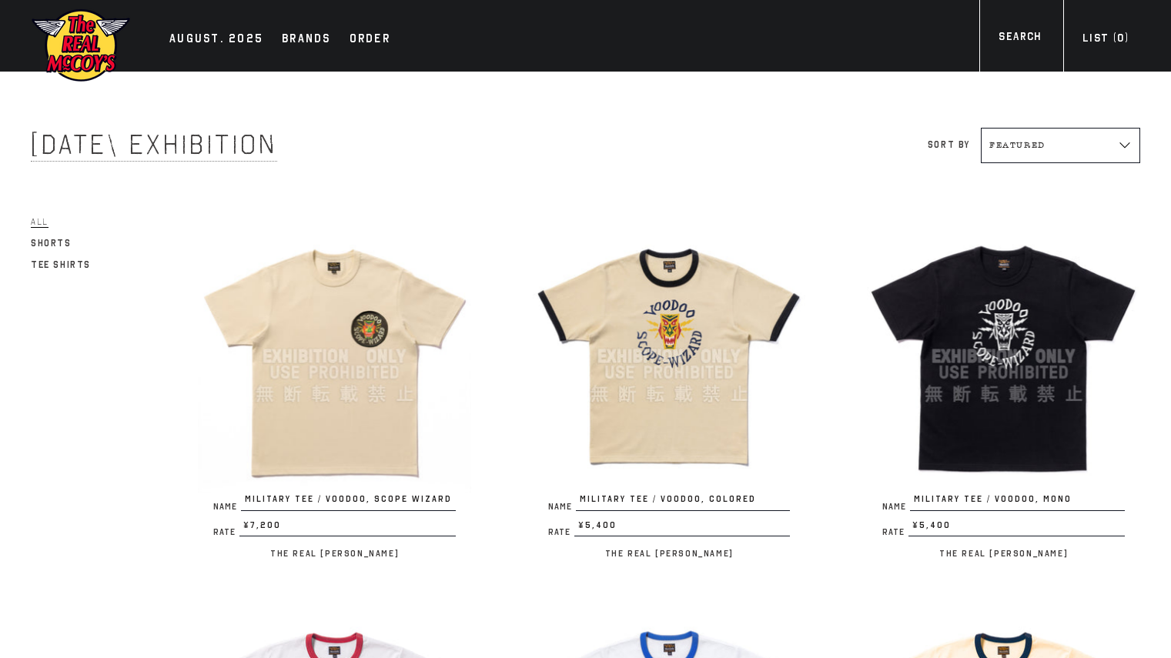
drag, startPoint x: 1147, startPoint y: 2, endPoint x: 137, endPoint y: 113, distance: 1016.0
click at [137, 113] on div "[DATE] Exhibition" at bounding box center [308, 118] width 555 height 92
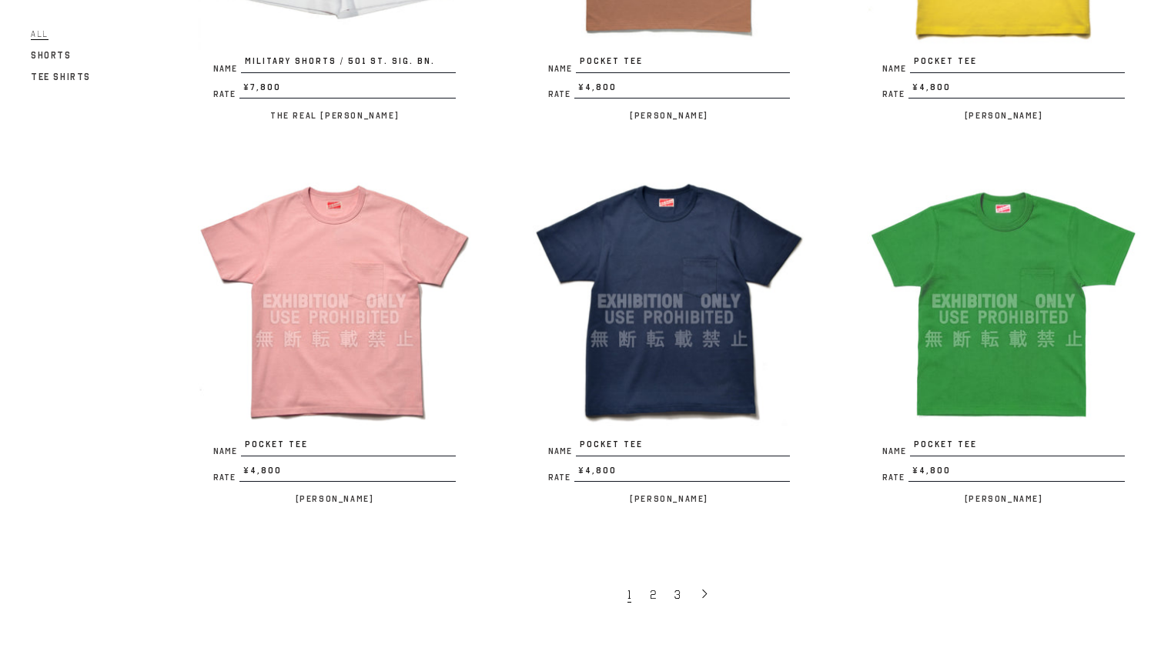
scroll to position [3008, 0]
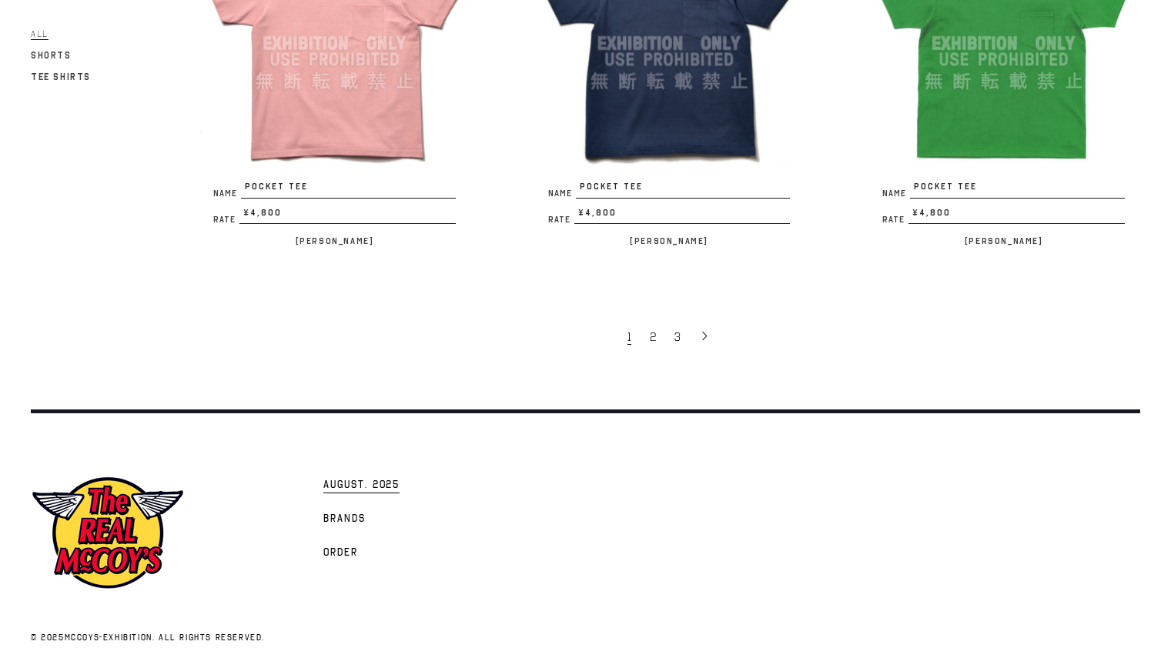
click at [356, 478] on span "AUGUST. 2025" at bounding box center [361, 485] width 76 height 15
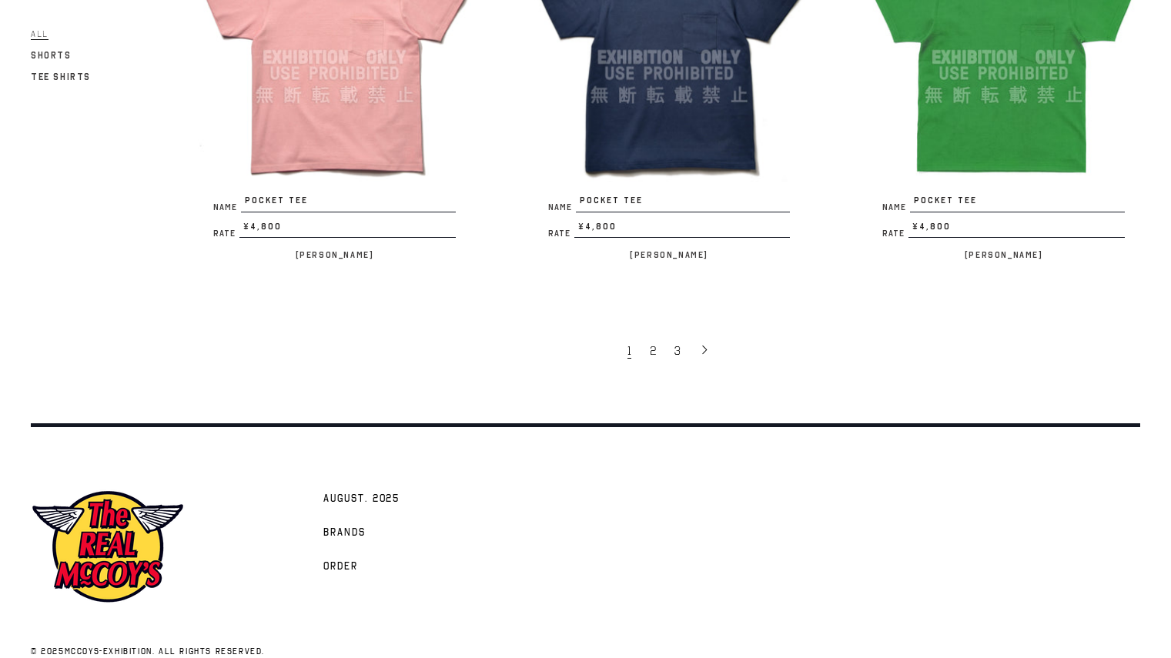
scroll to position [3008, 0]
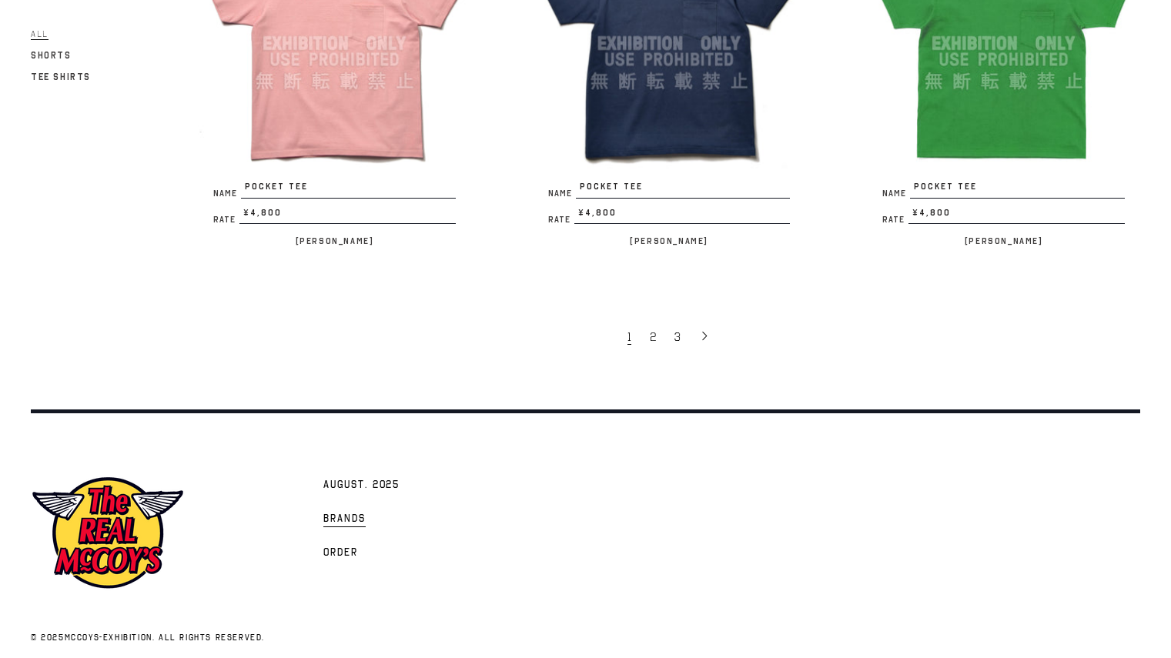
click at [346, 512] on span "Brands" at bounding box center [344, 519] width 42 height 15
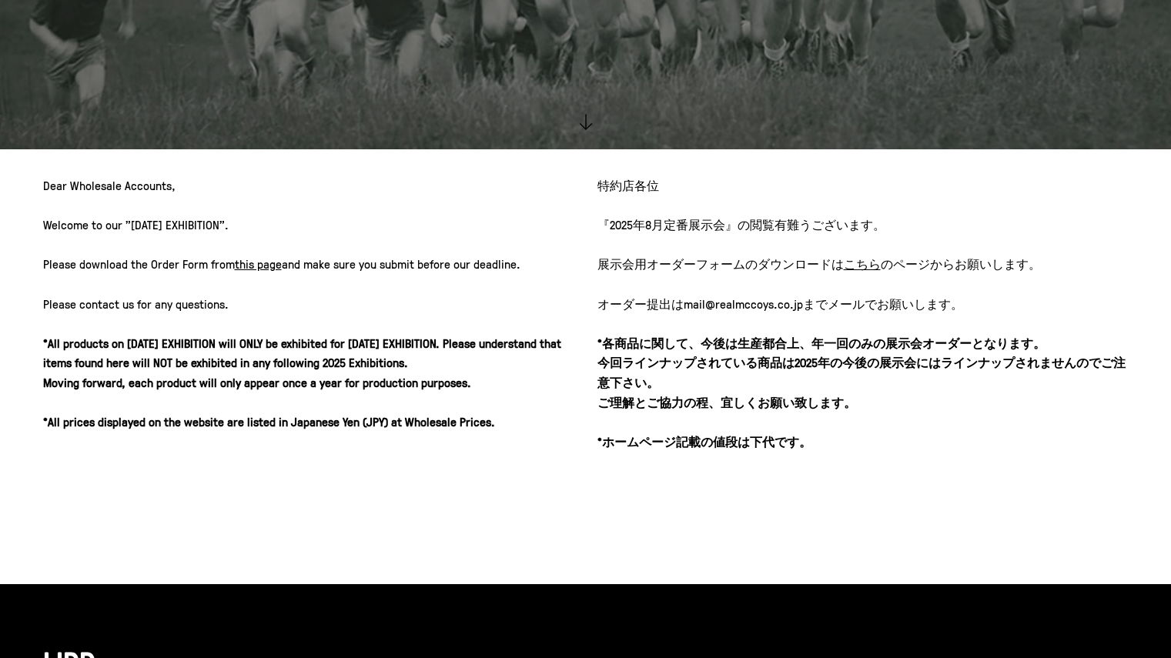
scroll to position [510, 0]
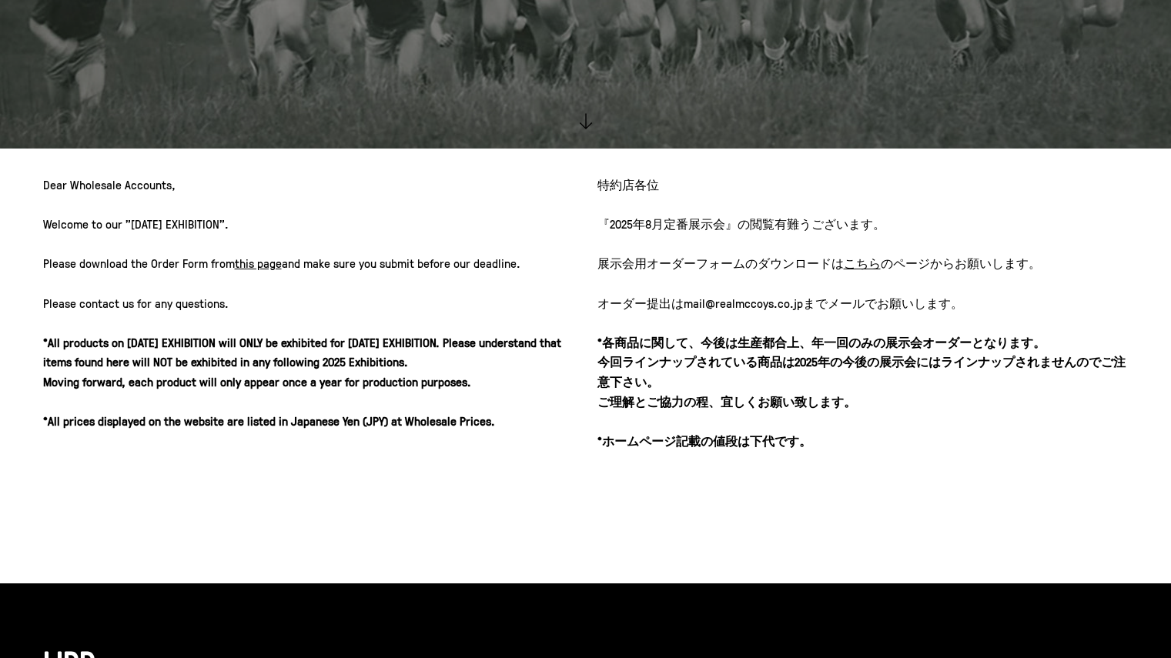
click at [858, 266] on u "こちら" at bounding box center [862, 263] width 37 height 17
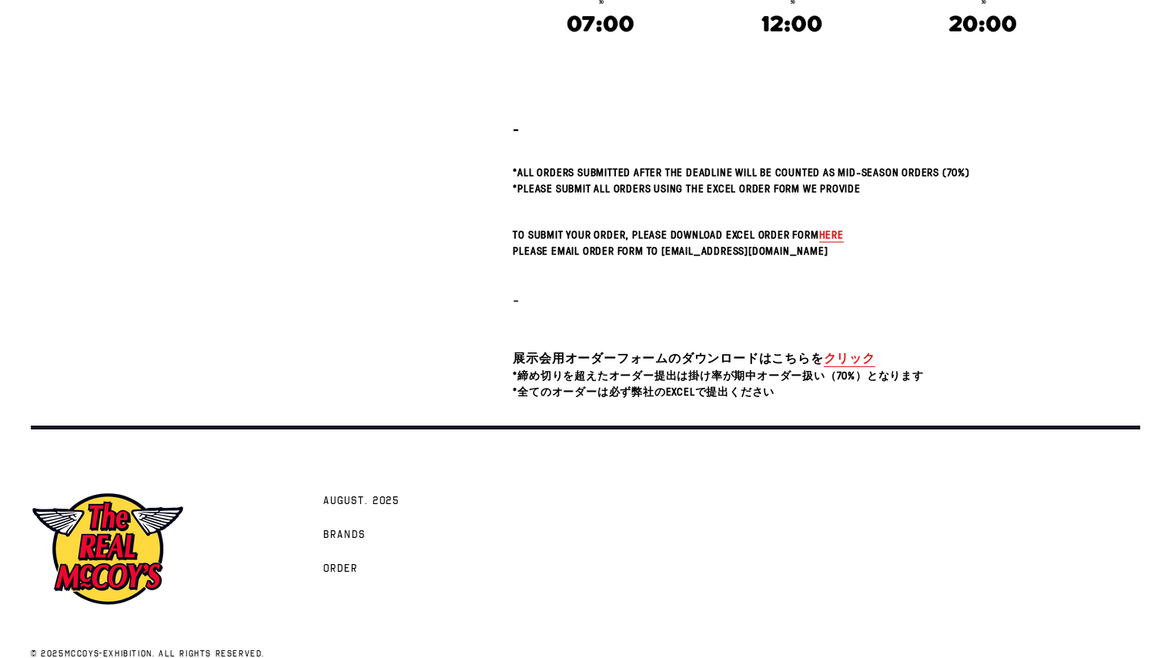
scroll to position [494, 0]
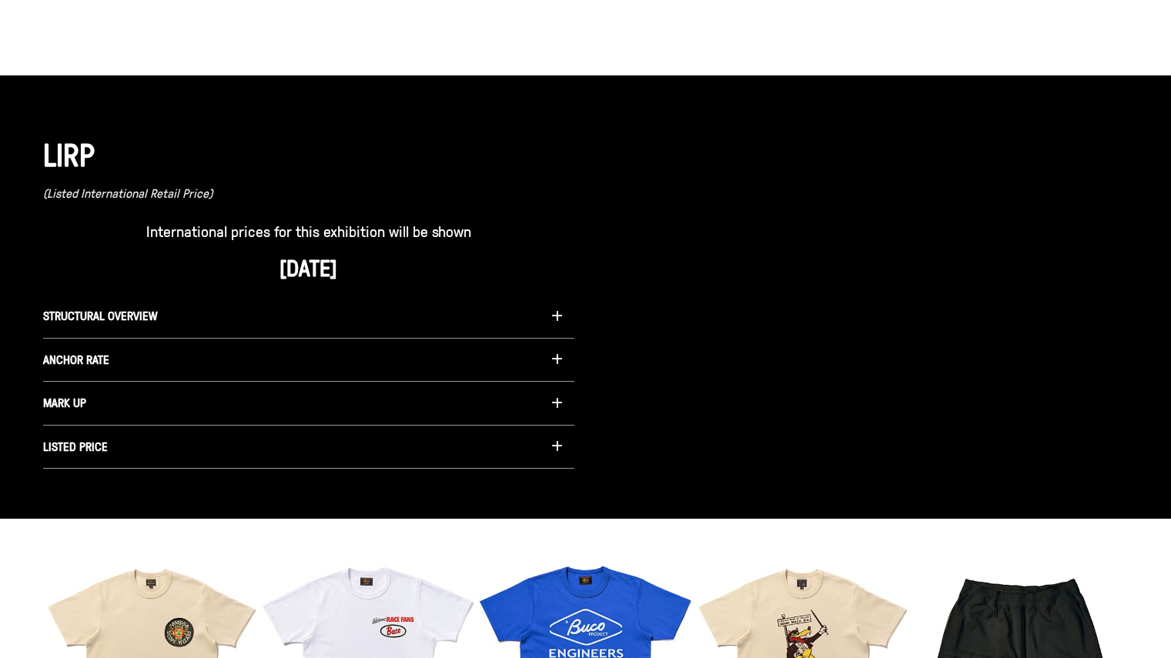
scroll to position [1018, 0]
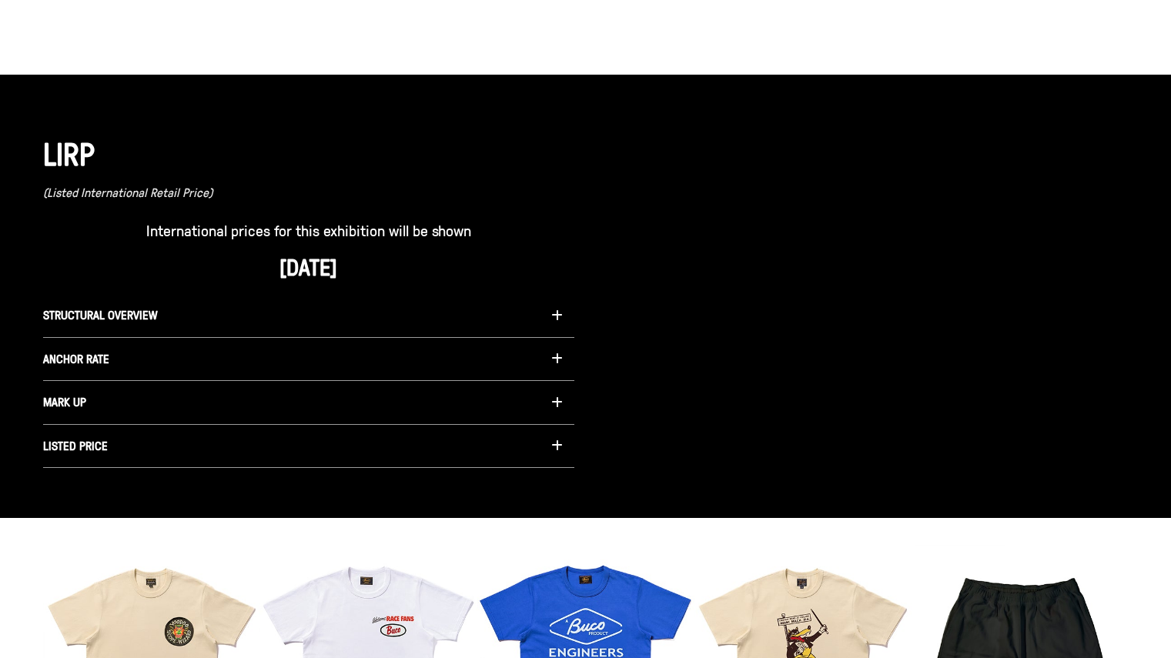
click at [86, 320] on span "STRUCTURAL OVERVIEW" at bounding box center [100, 314] width 115 height 17
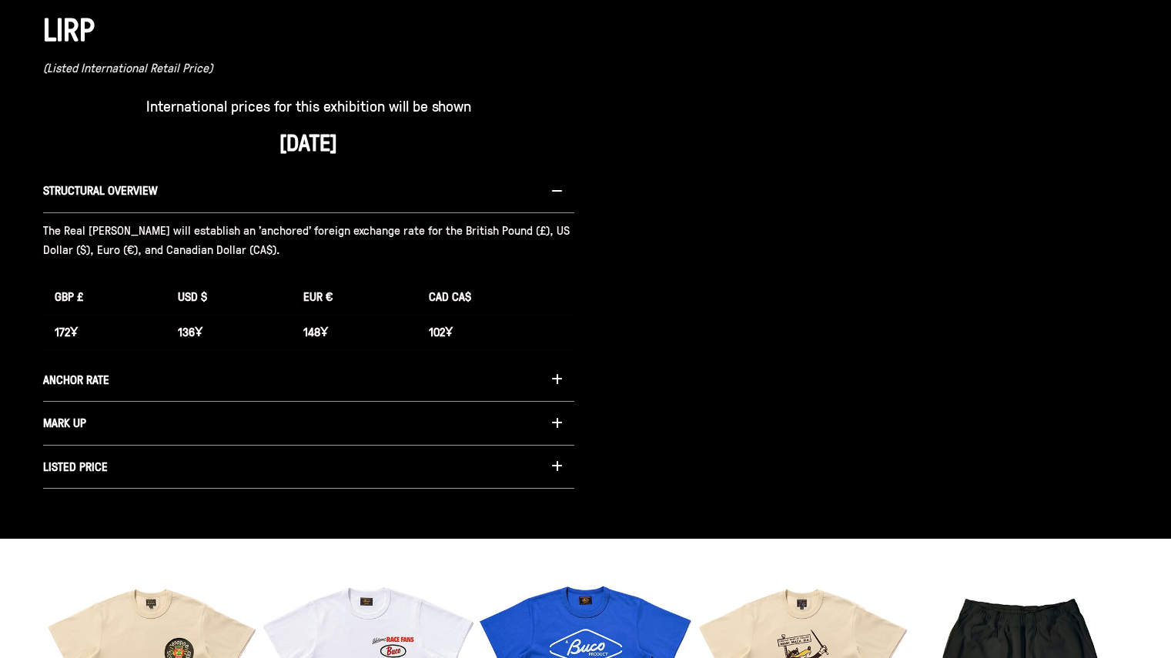
scroll to position [1145, 0]
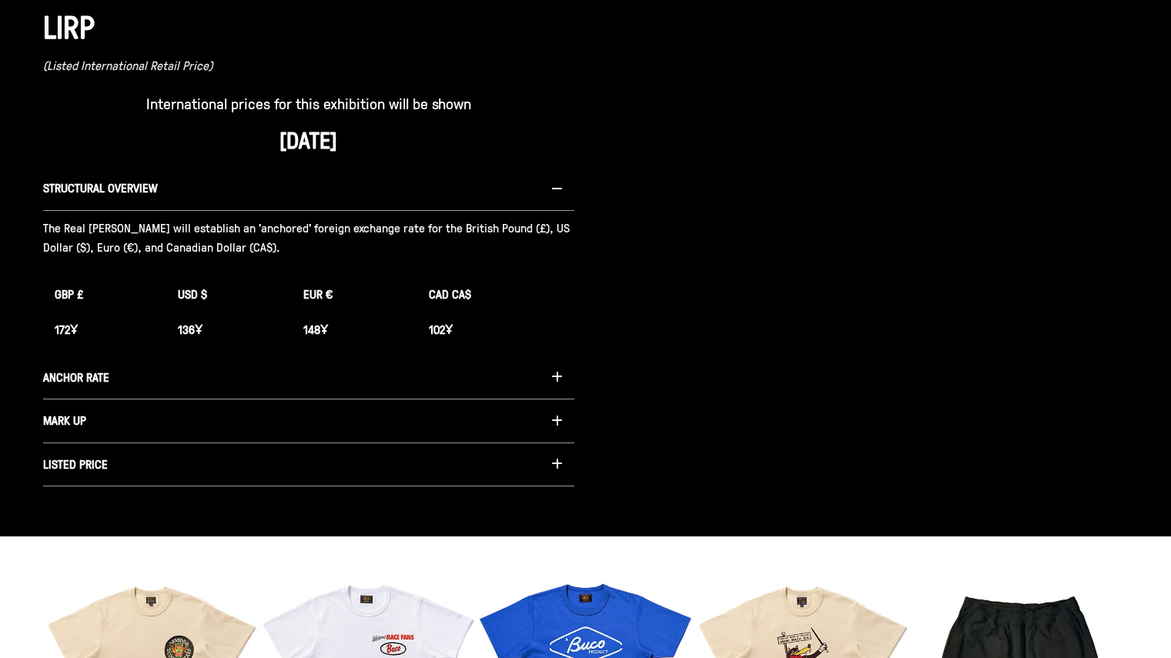
click at [112, 380] on button "ANCHOR RATE" at bounding box center [308, 378] width 531 height 44
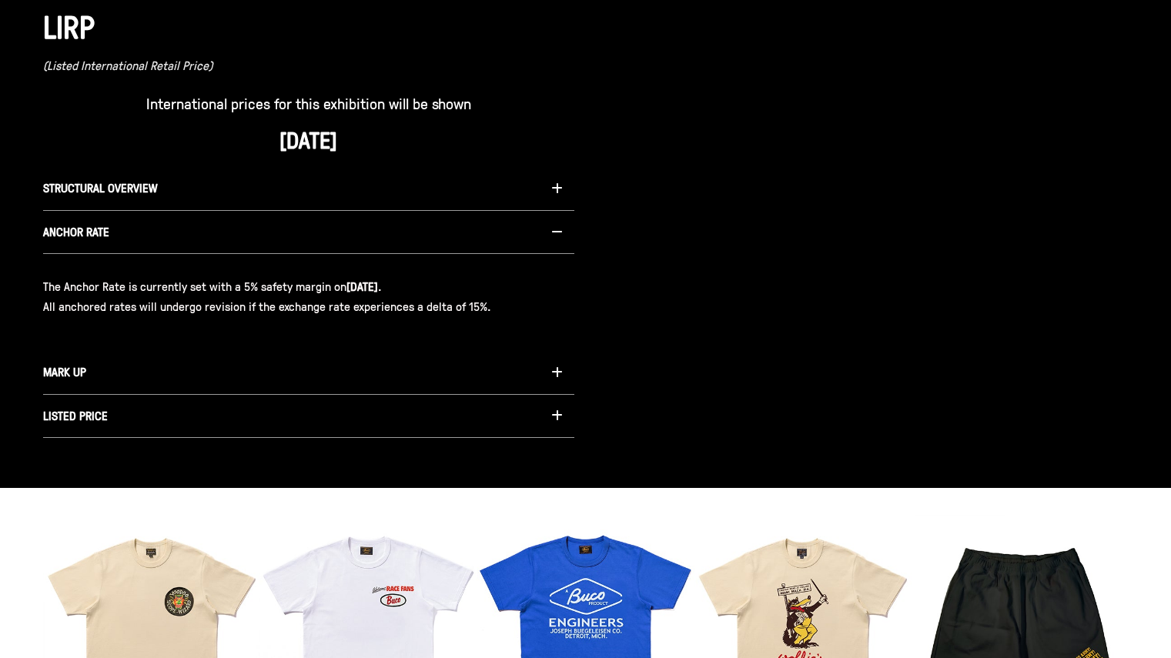
click at [72, 372] on span "MARK UP" at bounding box center [64, 371] width 43 height 17
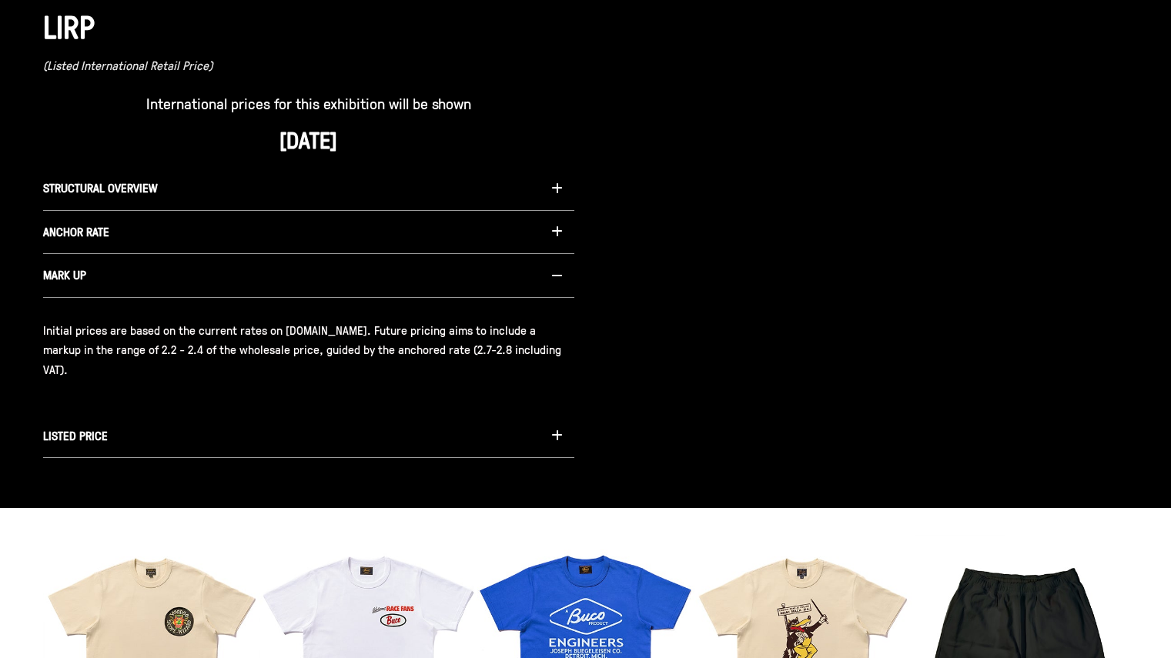
click at [85, 429] on span "LISTED PRICE" at bounding box center [75, 435] width 65 height 17
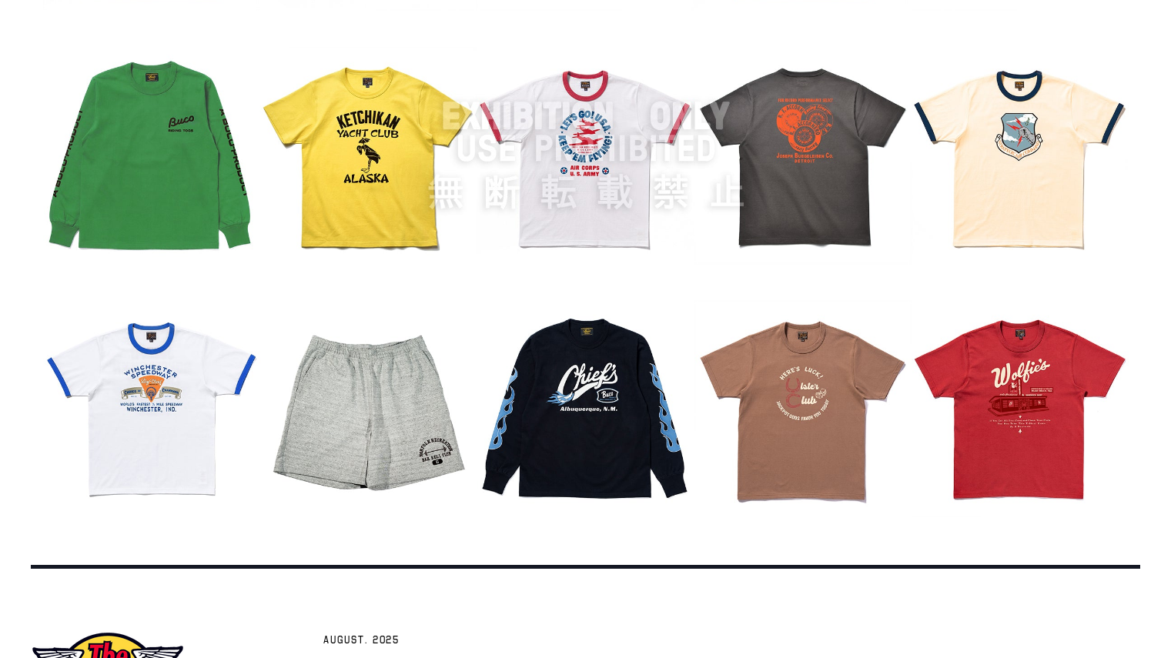
scroll to position [1927, 0]
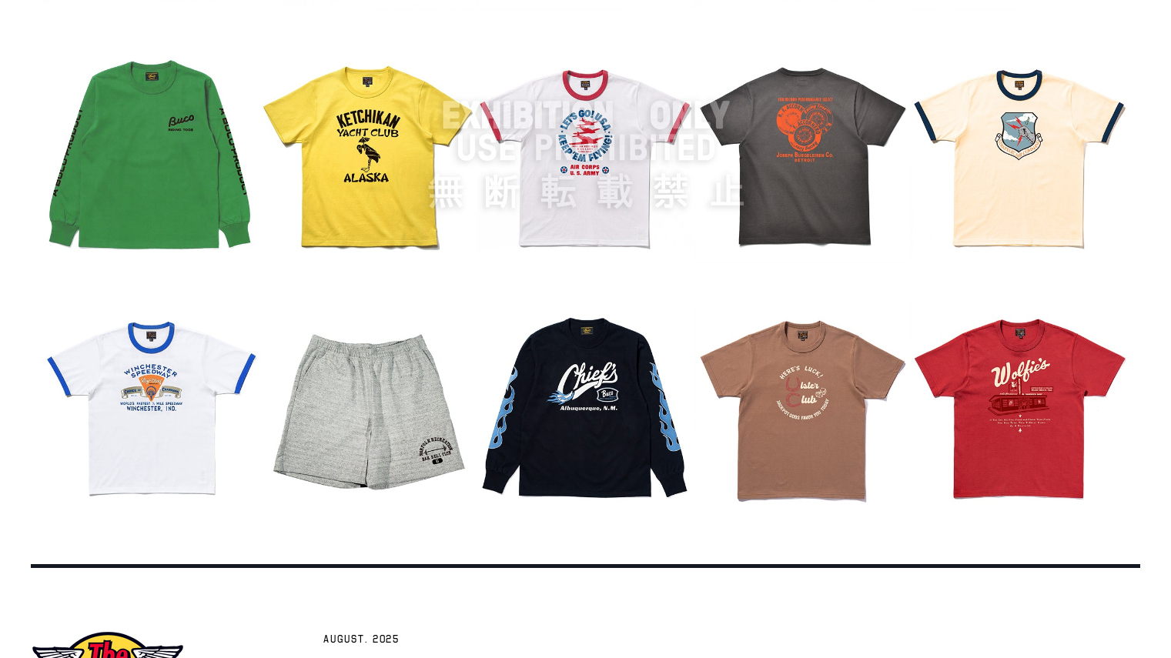
click at [298, 537] on div at bounding box center [585, 152] width 1171 height 773
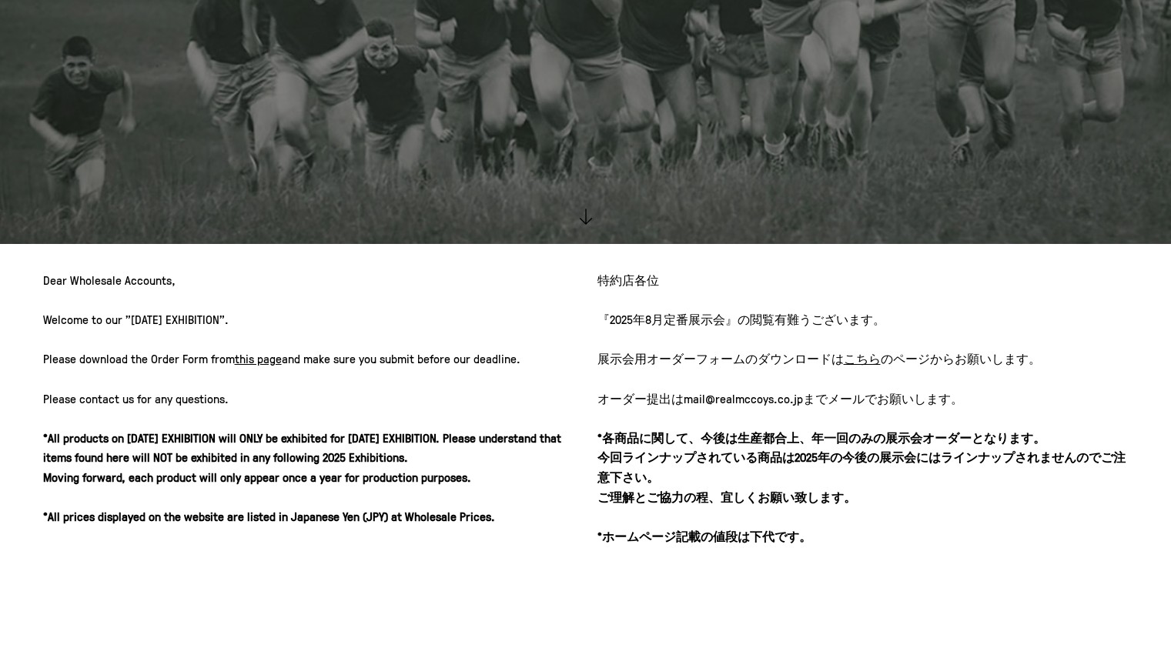
scroll to position [326, 0]
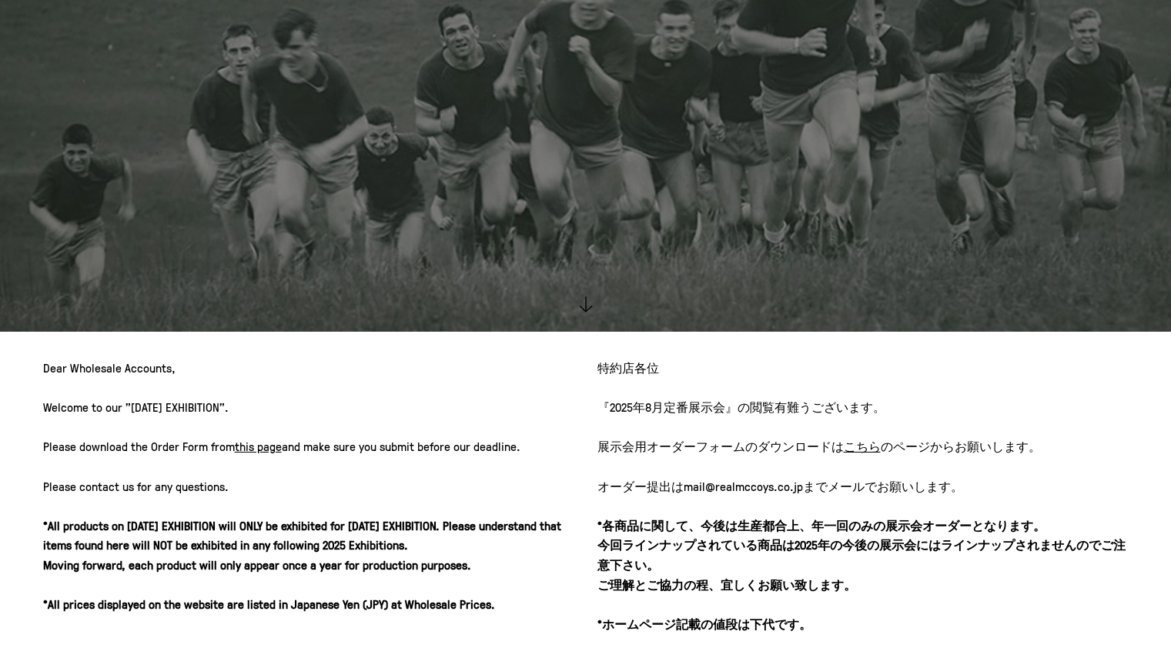
click at [260, 446] on link "this page" at bounding box center [258, 446] width 47 height 17
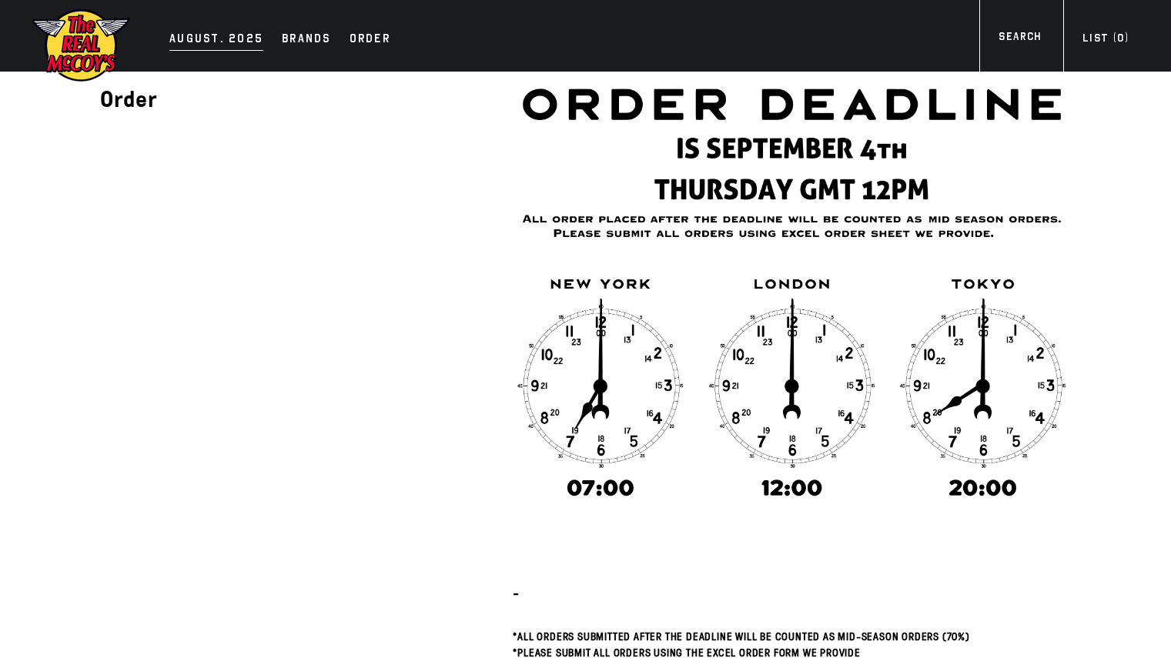
click at [181, 32] on div "AUGUST. 2025" at bounding box center [216, 40] width 94 height 22
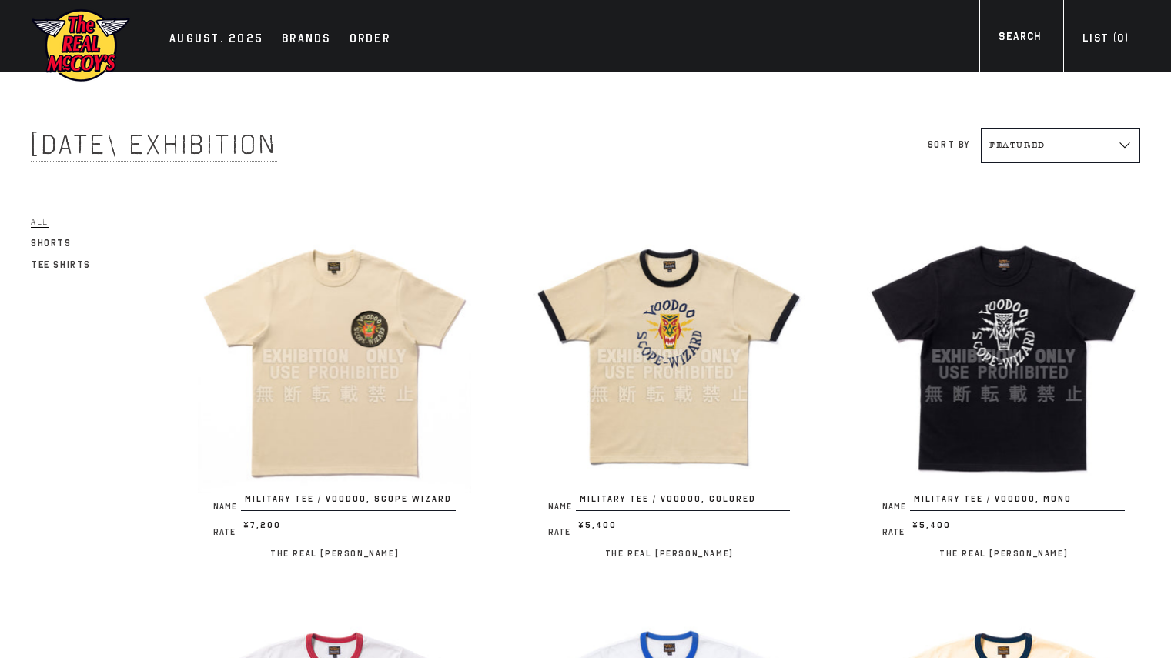
click at [94, 65] on img at bounding box center [81, 45] width 100 height 75
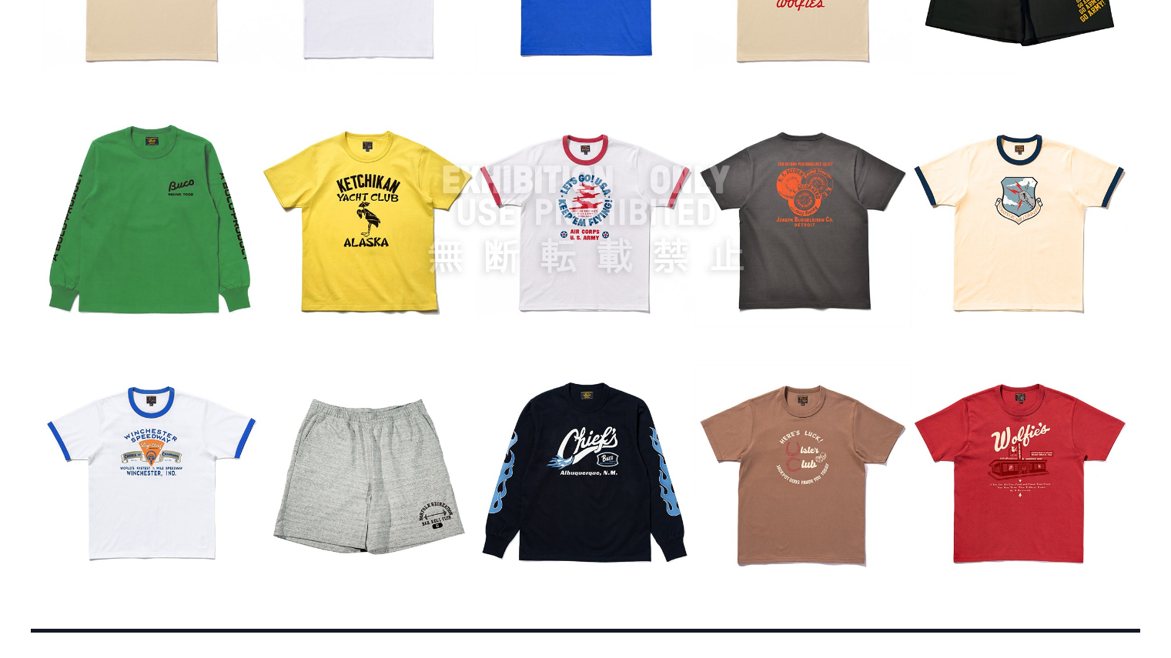
scroll to position [1938, 0]
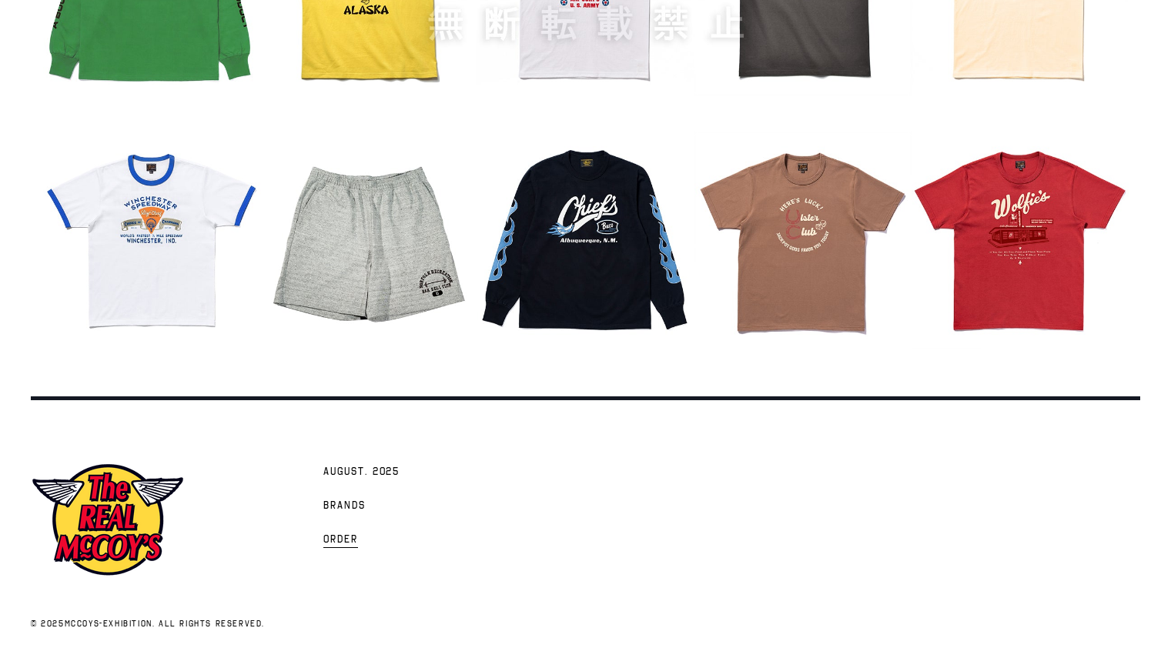
click at [346, 534] on span "Order" at bounding box center [340, 540] width 35 height 15
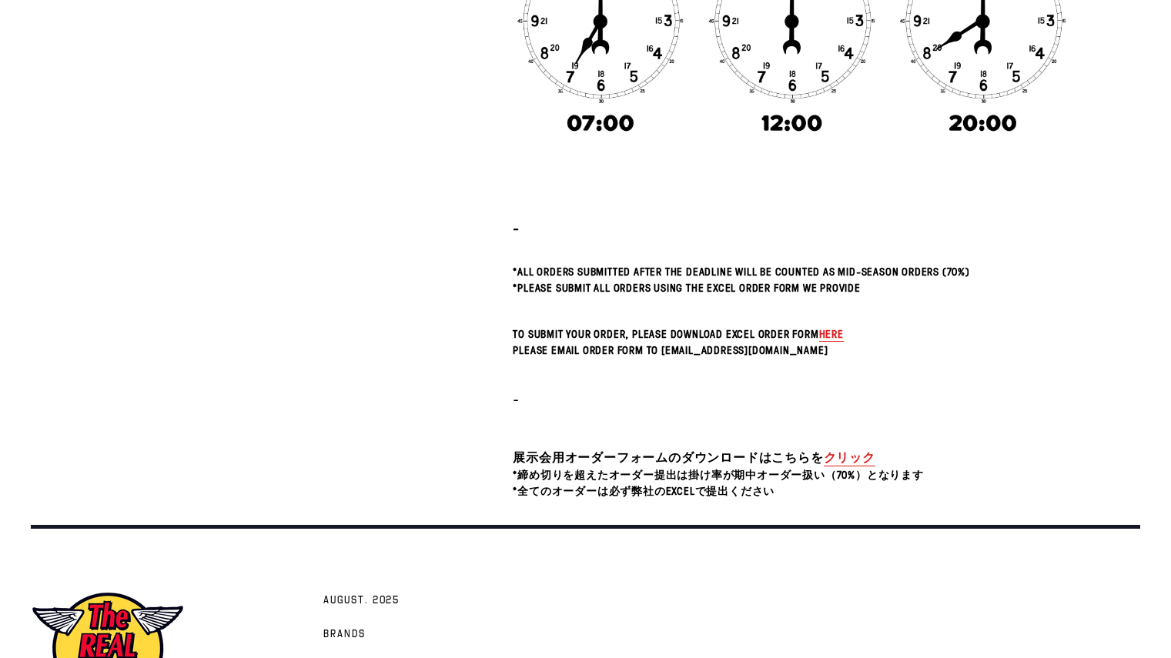
scroll to position [494, 0]
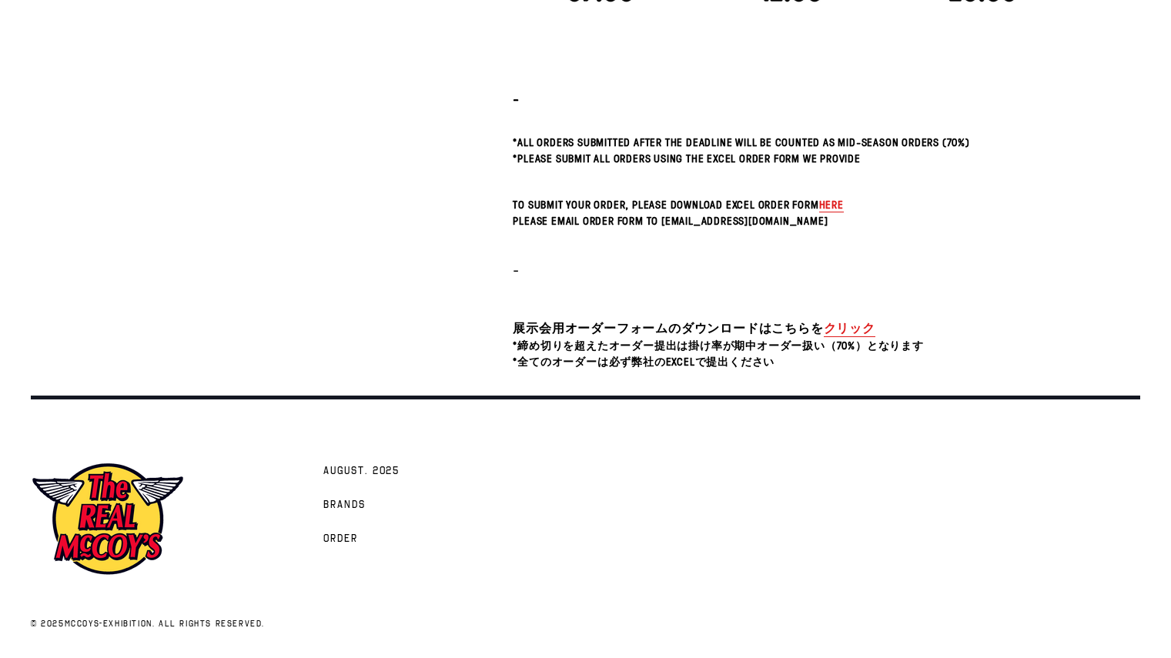
click at [839, 335] on link "クリック" at bounding box center [850, 328] width 52 height 18
click at [343, 471] on span "AUGUST. 2025" at bounding box center [361, 471] width 76 height 15
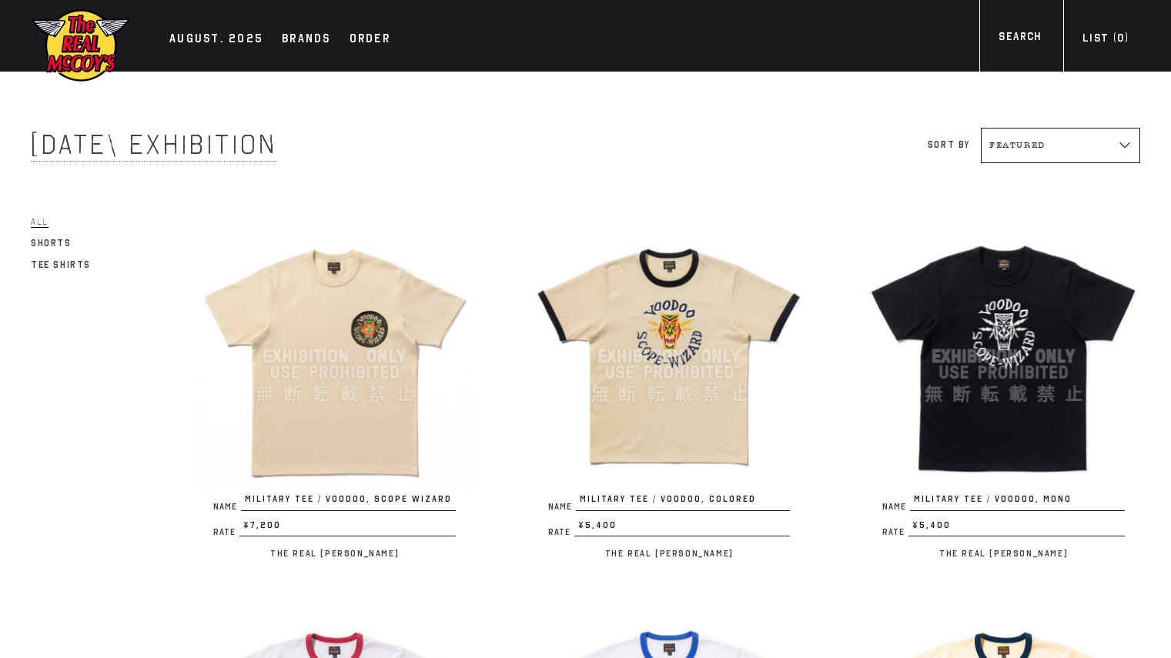
click at [310, 456] on img at bounding box center [334, 356] width 273 height 273
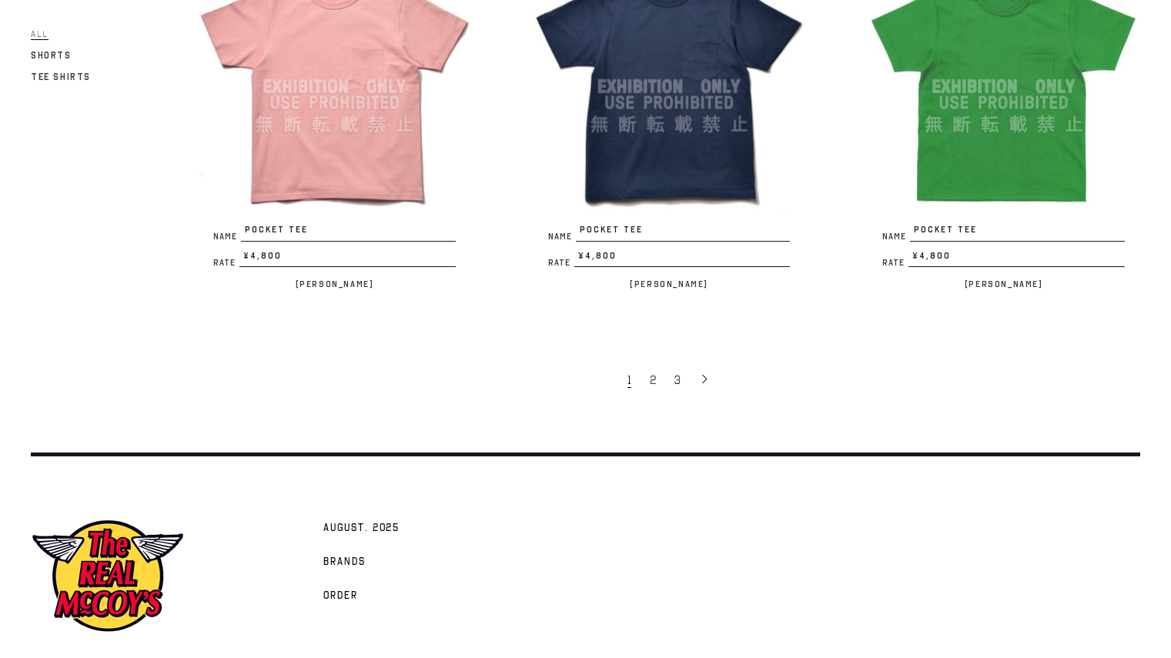
scroll to position [3008, 0]
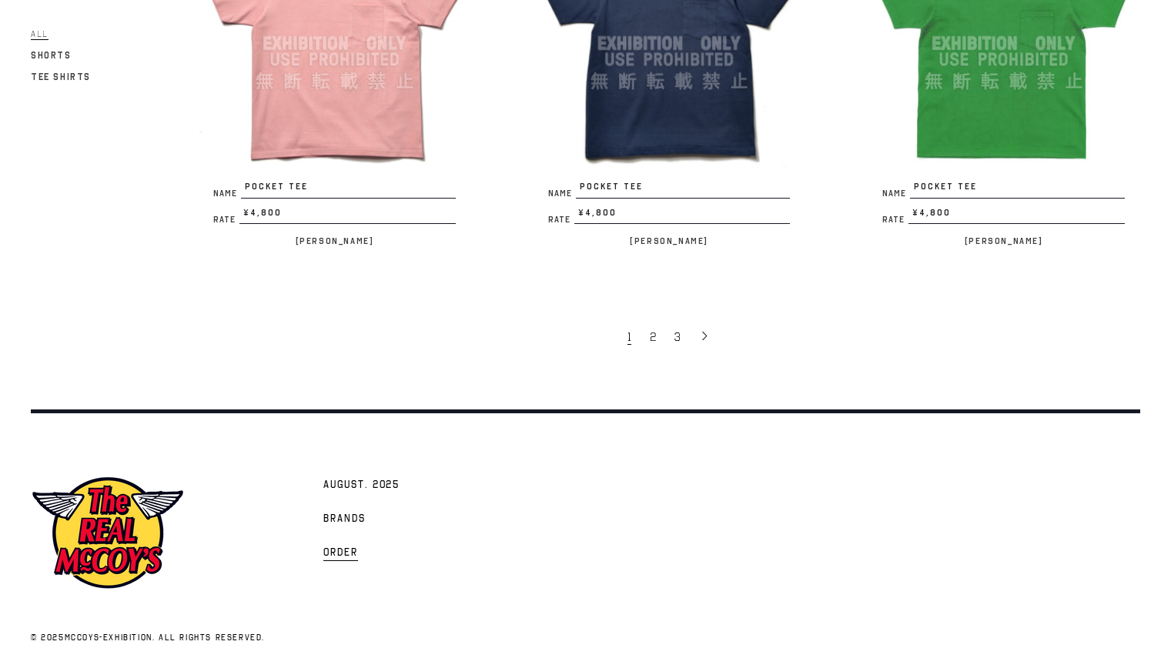
click at [323, 546] on span "Order" at bounding box center [340, 553] width 35 height 15
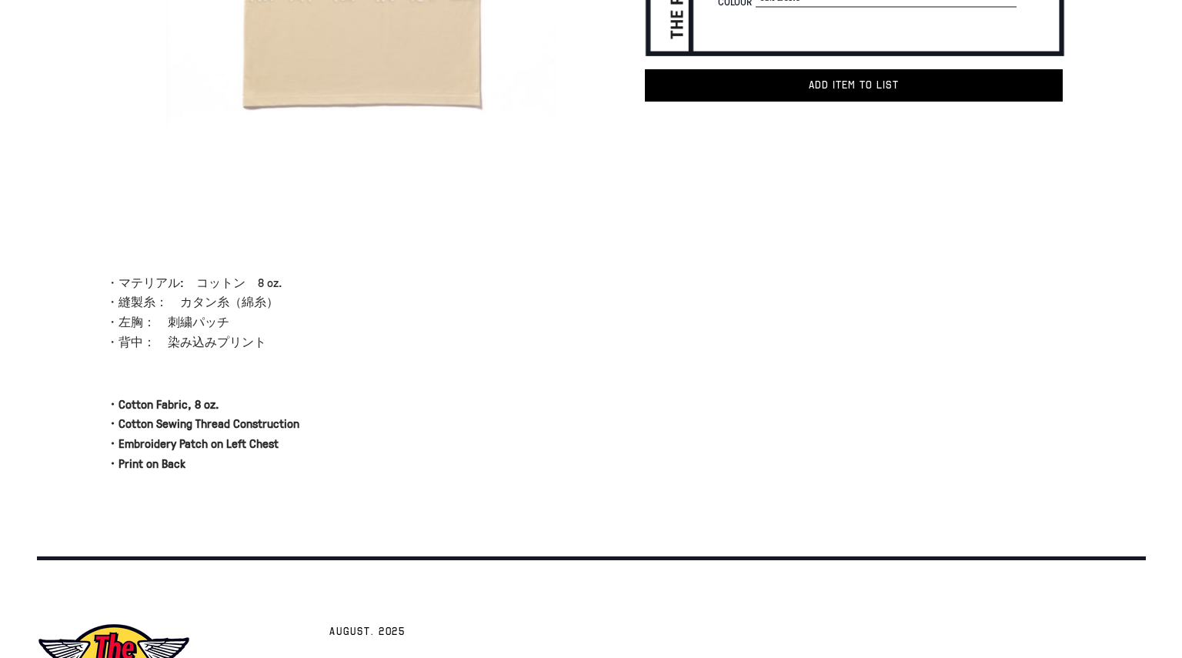
scroll to position [2, 0]
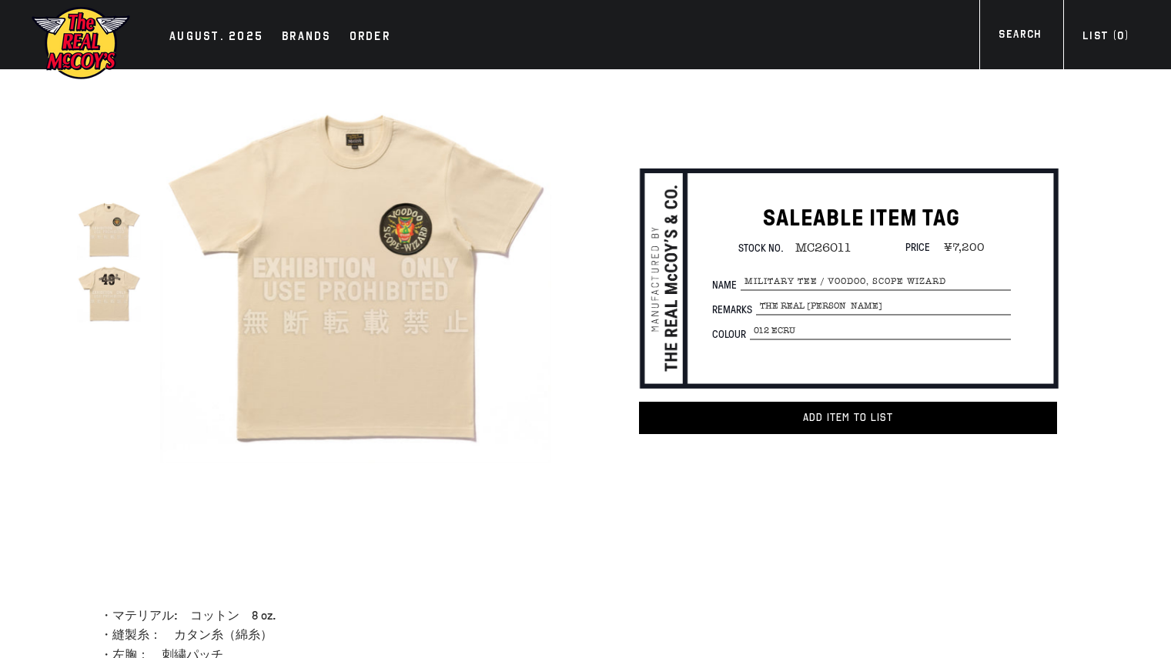
click at [146, 310] on div at bounding box center [116, 268] width 79 height 398
click at [111, 306] on img at bounding box center [109, 292] width 64 height 64
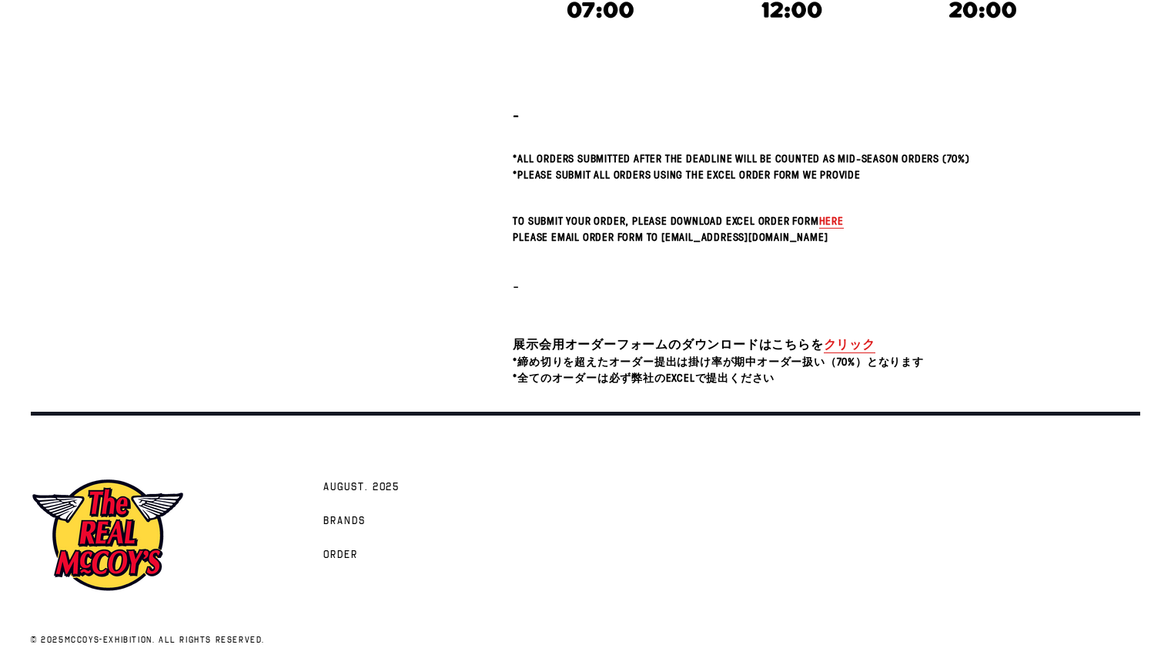
scroll to position [479, 0]
click at [840, 346] on link "クリック" at bounding box center [850, 344] width 52 height 18
